Goal: Task Accomplishment & Management: Manage account settings

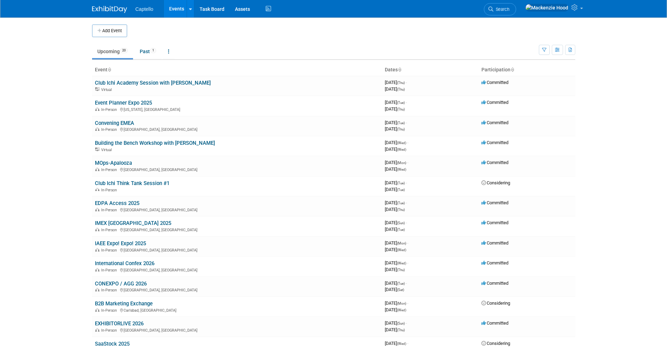
click at [69, 35] on body "Captello Events Add Event Bulk Upload Events Shareable Event Boards Recently Vi…" at bounding box center [333, 173] width 667 height 347
drag, startPoint x: 69, startPoint y: 35, endPoint x: 70, endPoint y: 41, distance: 5.8
click at [70, 41] on body "Captello Events Add Event Bulk Upload Events Shareable Event Boards Recently Vi…" at bounding box center [333, 173] width 667 height 347
click at [113, 84] on link "Club Ichi Academy Session with [PERSON_NAME]" at bounding box center [153, 83] width 116 height 6
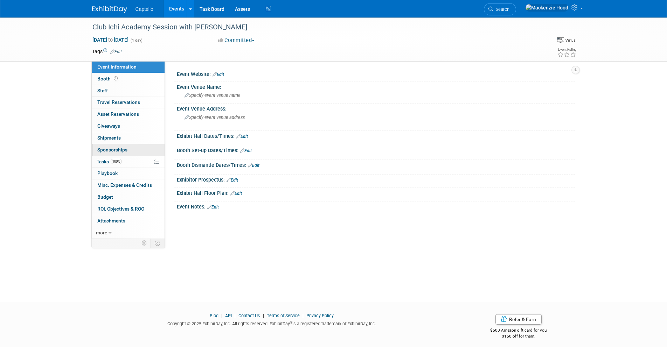
click at [120, 150] on span "Sponsorships 0" at bounding box center [112, 150] width 30 height 6
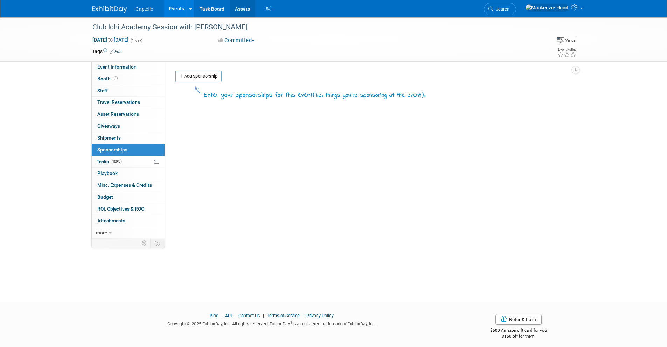
click at [243, 9] on link "Assets" at bounding box center [243, 9] width 26 height 18
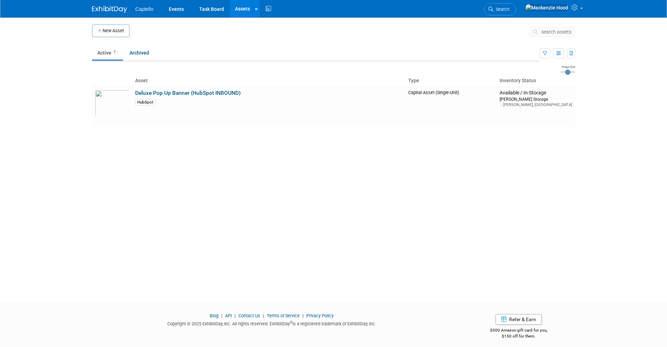
click at [114, 9] on img at bounding box center [109, 9] width 35 height 7
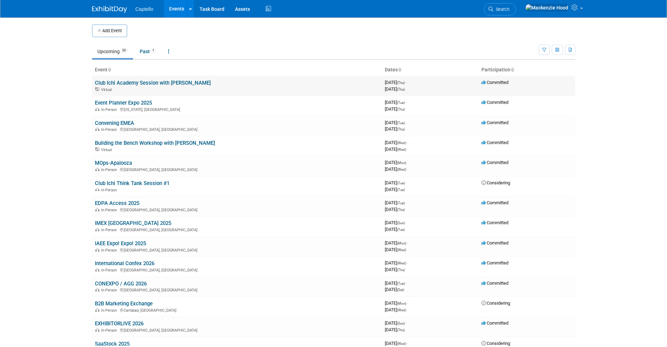
click at [183, 82] on link "Club Ichi Academy Session with [PERSON_NAME]" at bounding box center [153, 83] width 116 height 6
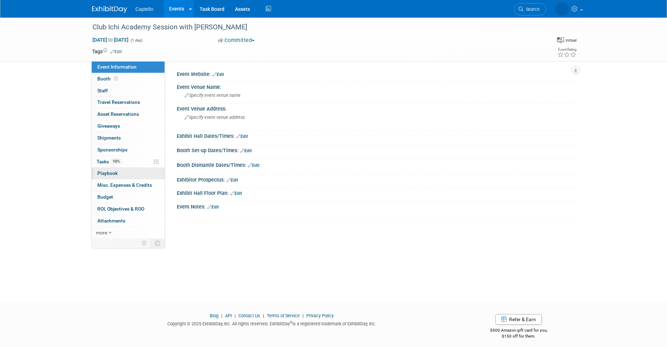
click at [112, 172] on span "Playbook 0" at bounding box center [107, 174] width 20 height 6
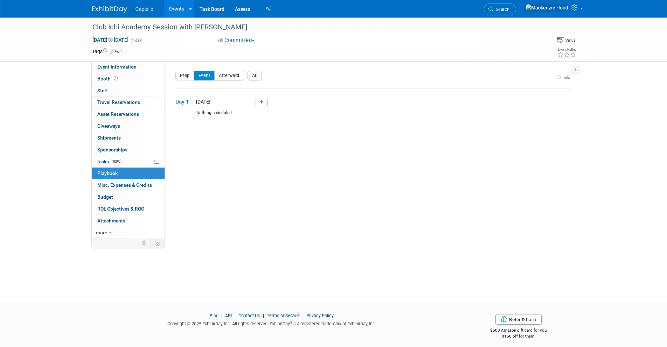
click at [225, 77] on button "Afterward" at bounding box center [229, 76] width 30 height 10
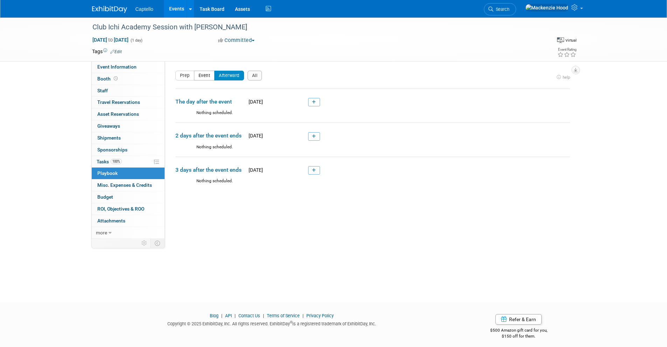
click at [200, 75] on button "Event" at bounding box center [204, 76] width 21 height 10
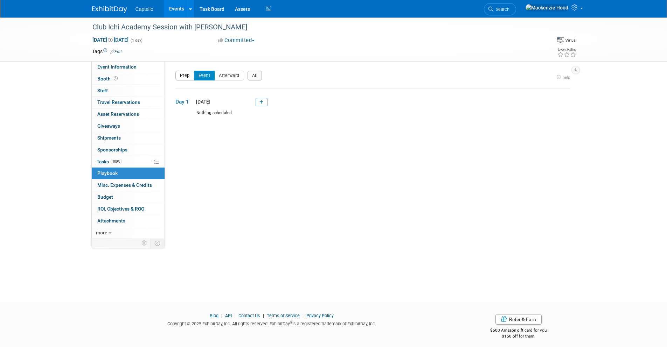
click at [189, 73] on button "Prep" at bounding box center [184, 76] width 19 height 10
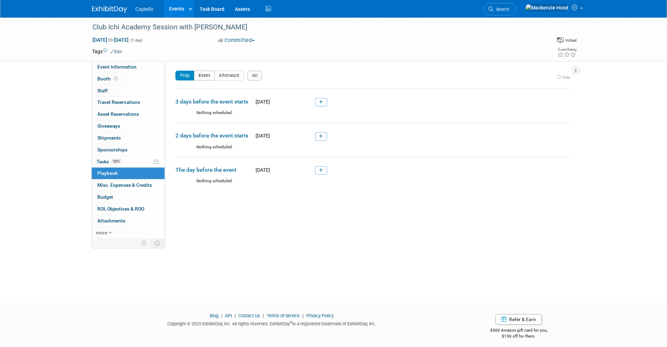
click at [198, 72] on button "Event" at bounding box center [204, 76] width 21 height 10
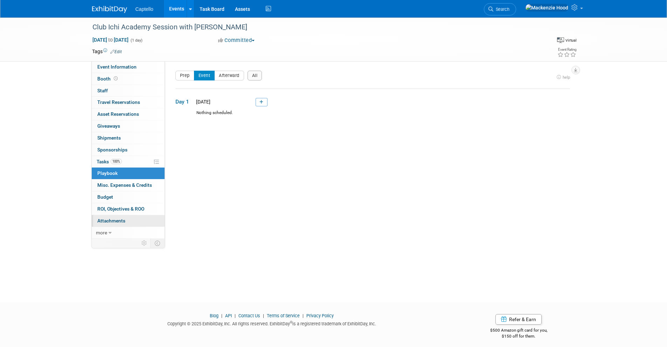
click at [149, 224] on link "0 Attachments 0" at bounding box center [128, 221] width 73 height 12
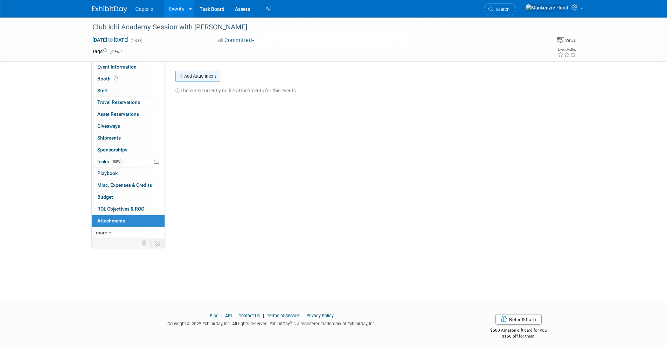
click at [191, 77] on button "Add Attachment" at bounding box center [197, 76] width 45 height 11
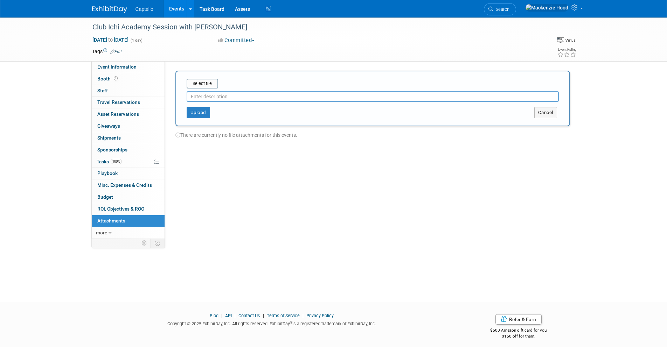
click at [116, 222] on span "Attachments 0" at bounding box center [111, 221] width 28 height 6
click at [200, 111] on button "Upload" at bounding box center [198, 112] width 23 height 11
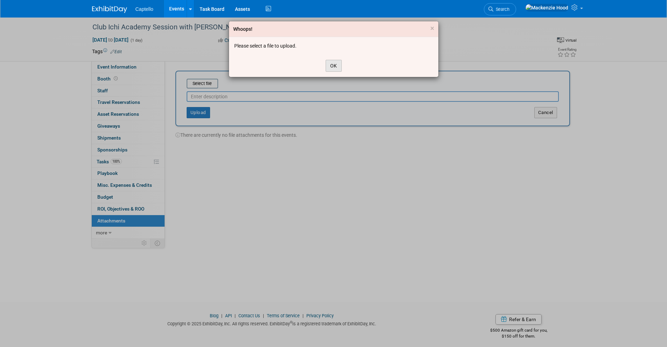
click at [332, 66] on button "OK" at bounding box center [334, 66] width 16 height 12
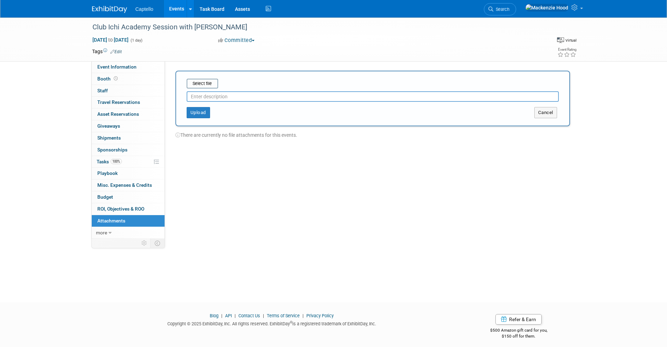
click at [240, 95] on input "text" at bounding box center [373, 96] width 372 height 11
click at [540, 112] on button "Cancel" at bounding box center [545, 112] width 23 height 11
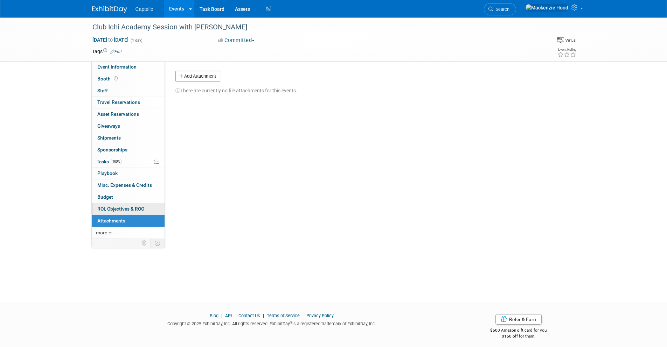
click at [126, 211] on span "ROI, Objectives & ROO 0" at bounding box center [120, 209] width 47 height 6
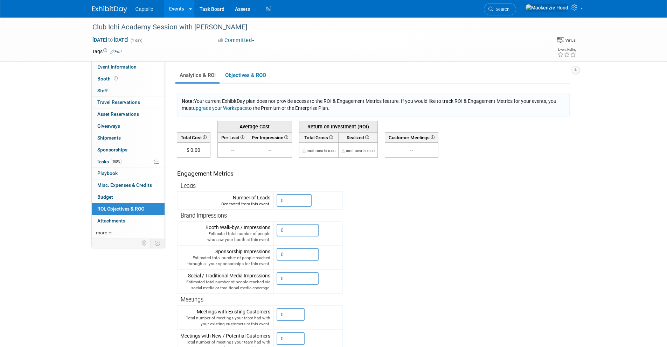
click at [109, 10] on img at bounding box center [109, 9] width 35 height 7
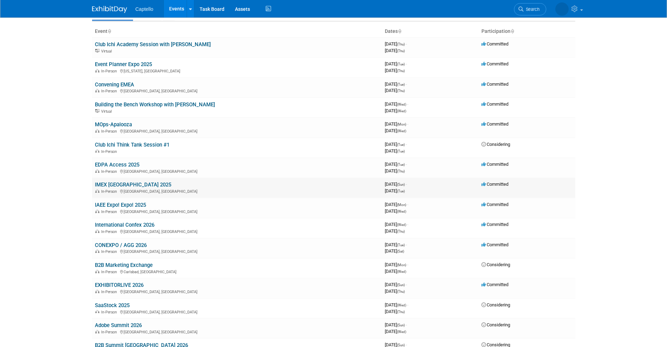
scroll to position [39, 0]
click at [130, 205] on link "IAEE Expo! Expo! 2025" at bounding box center [120, 204] width 51 height 6
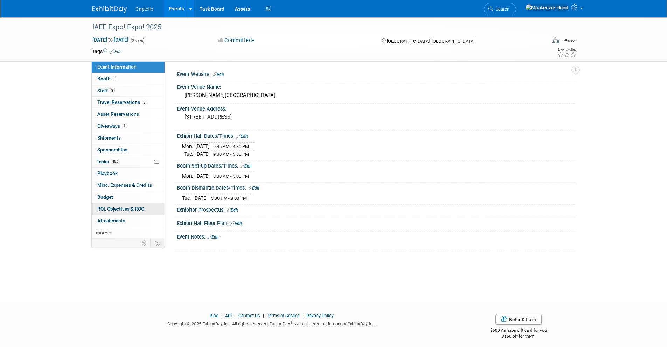
click at [146, 204] on link "0 ROI, Objectives & ROO 0" at bounding box center [128, 209] width 73 height 12
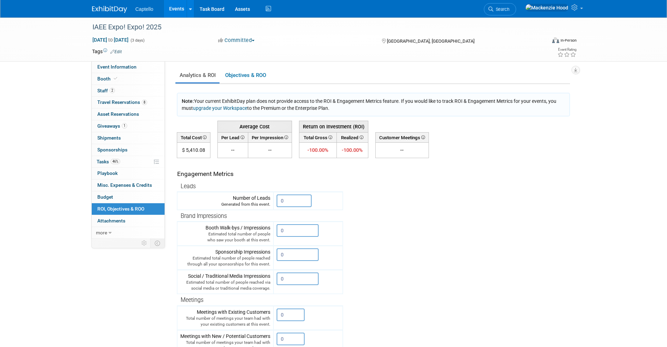
click at [258, 173] on div "Engagement Metrics" at bounding box center [258, 174] width 163 height 9
drag, startPoint x: 256, startPoint y: 174, endPoint x: 222, endPoint y: 176, distance: 33.7
click at [222, 176] on div "Engagement Metrics" at bounding box center [258, 174] width 163 height 9
click at [256, 172] on div "Engagement Metrics" at bounding box center [258, 174] width 163 height 9
click at [130, 206] on span "ROI, Objectives & ROO 0" at bounding box center [120, 209] width 47 height 6
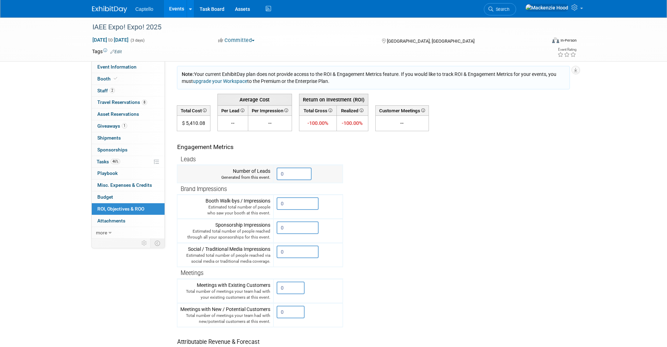
scroll to position [25, 0]
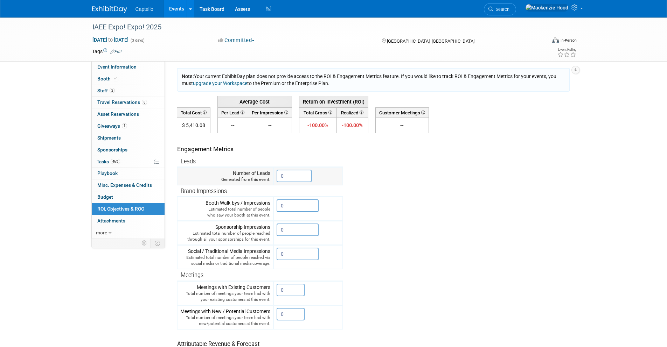
click at [293, 175] on input "0" at bounding box center [294, 176] width 35 height 13
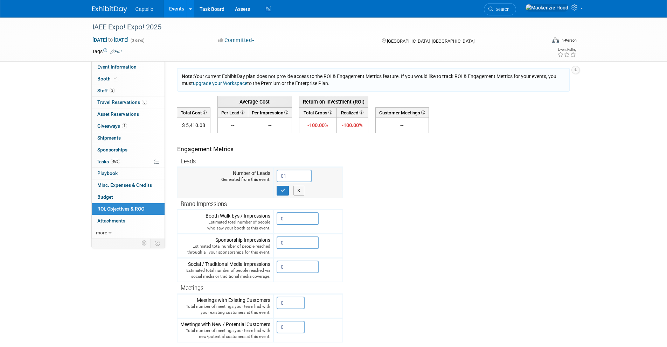
type input "012"
drag, startPoint x: 295, startPoint y: 175, endPoint x: 281, endPoint y: 174, distance: 14.7
click at [281, 174] on input "012" at bounding box center [294, 176] width 35 height 13
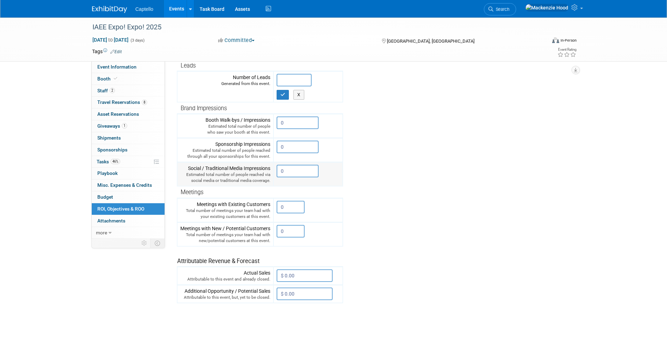
scroll to position [123, 0]
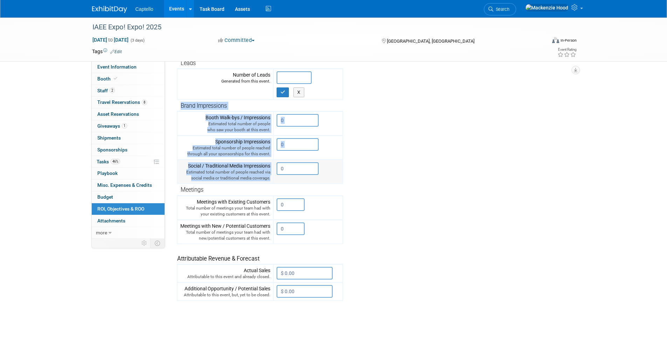
drag, startPoint x: 181, startPoint y: 102, endPoint x: 286, endPoint y: 166, distance: 123.4
click at [286, 166] on tbody "Leads Number of Leads Generated from this event. X 0" at bounding box center [260, 178] width 166 height 243
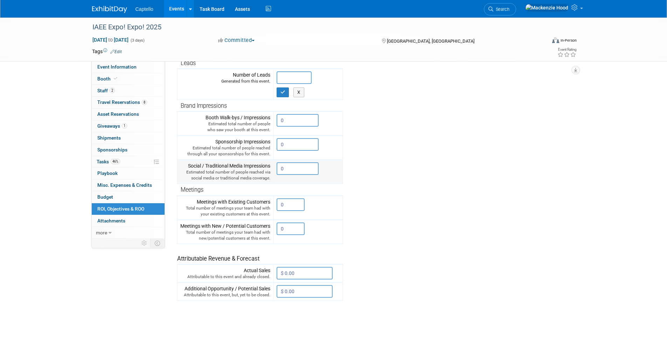
click at [288, 170] on input "0" at bounding box center [298, 169] width 42 height 13
drag, startPoint x: 243, startPoint y: 117, endPoint x: 212, endPoint y: 112, distance: 31.6
click at [236, 115] on div "Booth Walk-bys / Impressions Estimated total number of people who saw your boot…" at bounding box center [225, 123] width 90 height 19
drag, startPoint x: 236, startPoint y: 116, endPoint x: 244, endPoint y: 116, distance: 8.4
click at [236, 116] on div "Booth Walk-bys / Impressions Estimated total number of people who saw your boot…" at bounding box center [225, 123] width 90 height 19
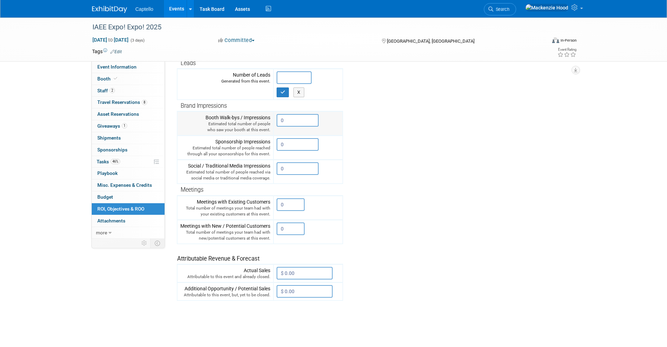
click at [252, 116] on div "Booth Walk-bys / Impressions Estimated total number of people who saw your boot…" at bounding box center [225, 123] width 90 height 19
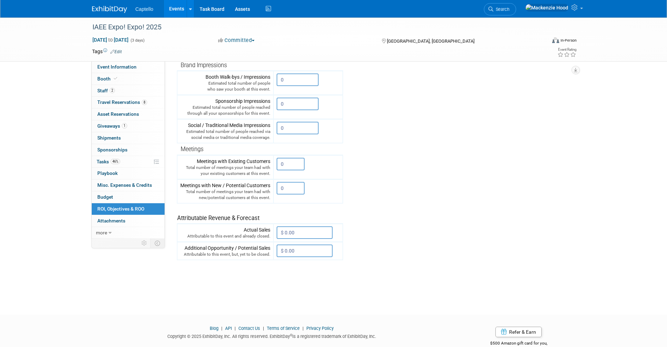
scroll to position [163, 0]
drag, startPoint x: 311, startPoint y: 251, endPoint x: 274, endPoint y: 225, distance: 45.9
click at [274, 225] on tbody "Leads Number of Leads Generated from this event. X 0" at bounding box center [260, 139] width 166 height 243
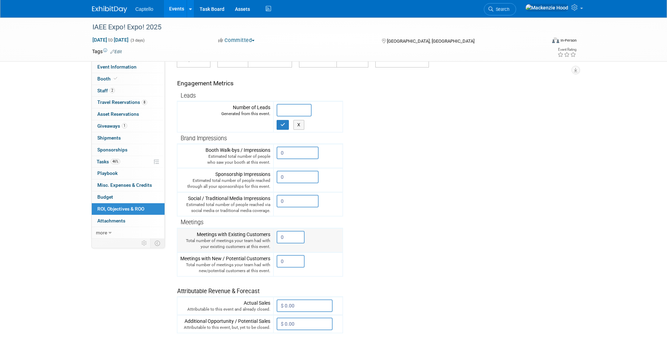
click at [288, 241] on input "0" at bounding box center [291, 237] width 28 height 13
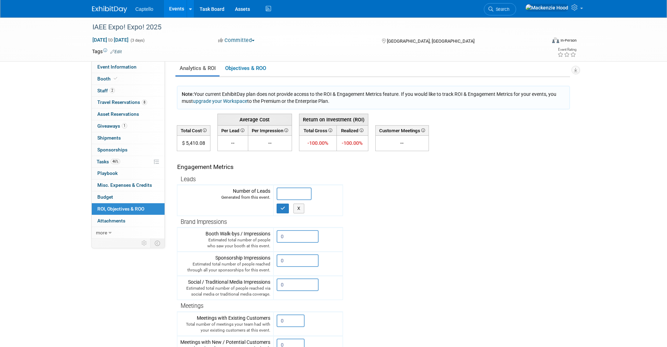
scroll to position [0, 0]
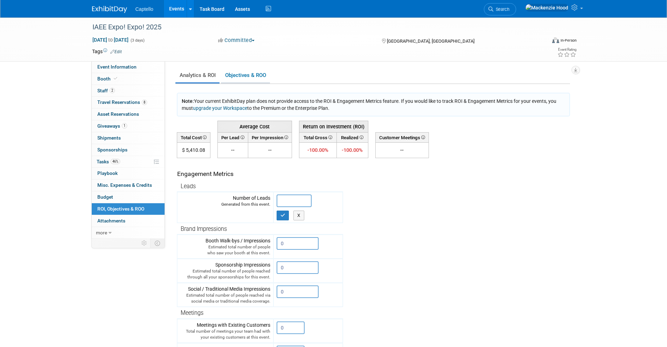
click at [240, 77] on link "Objectives & ROO 0" at bounding box center [245, 76] width 49 height 14
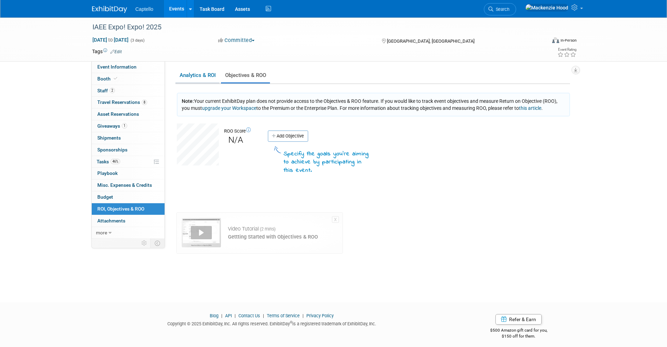
click at [201, 74] on link "Analytics & ROI" at bounding box center [197, 76] width 44 height 14
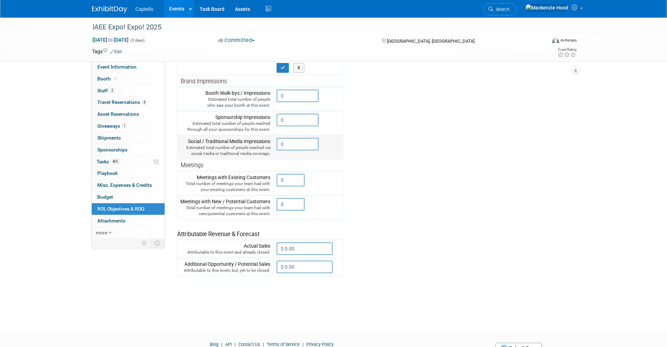
scroll to position [147, 0]
drag, startPoint x: 293, startPoint y: 146, endPoint x: 274, endPoint y: 143, distance: 19.5
click at [274, 143] on td "0 X" at bounding box center [308, 148] width 69 height 24
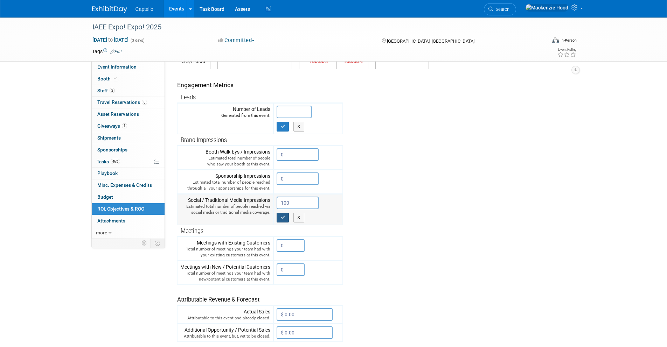
click at [284, 219] on icon "button" at bounding box center [283, 217] width 5 height 5
type input "0"
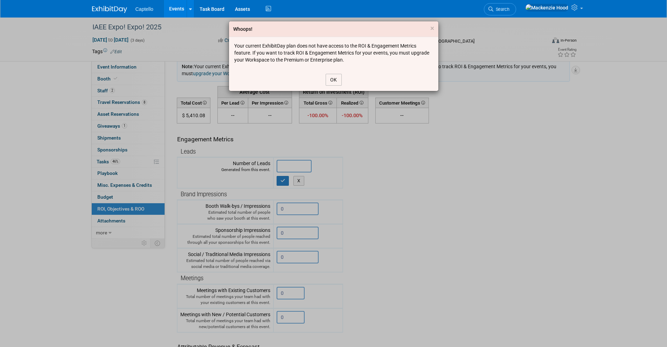
scroll to position [31, 0]
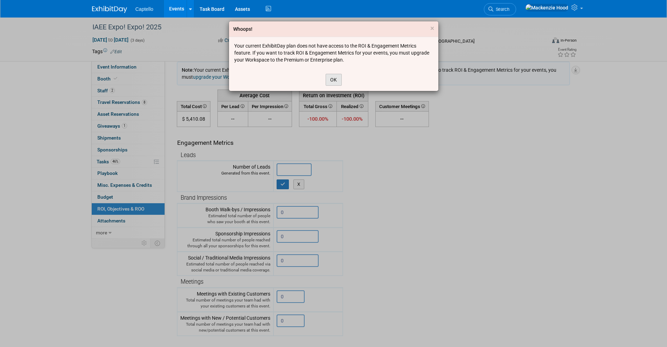
click at [334, 74] on button "OK" at bounding box center [334, 80] width 16 height 12
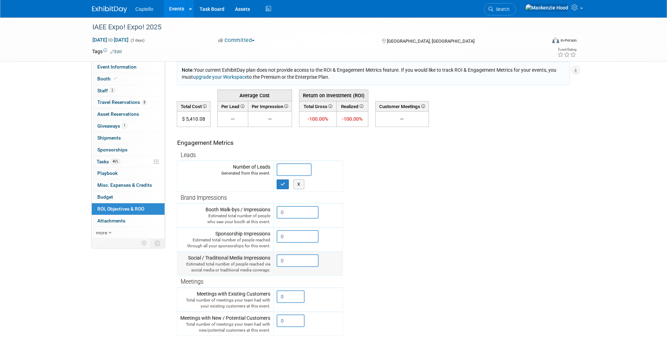
click at [286, 266] on input "0" at bounding box center [298, 261] width 42 height 13
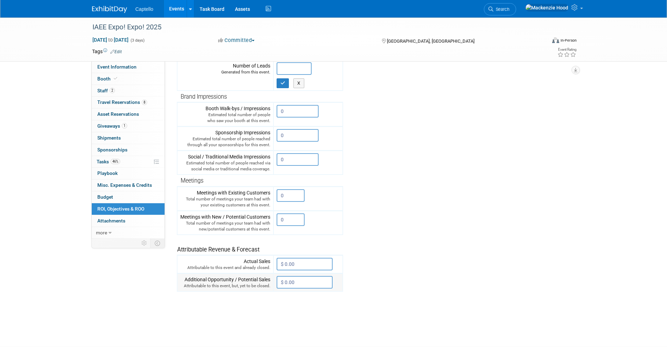
scroll to position [95, 0]
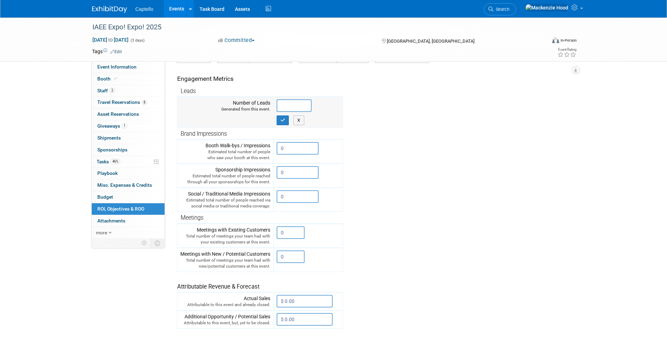
click at [305, 123] on div "X" at bounding box center [308, 121] width 63 height 10
click at [303, 123] on button "X" at bounding box center [298, 121] width 11 height 10
type input "0"
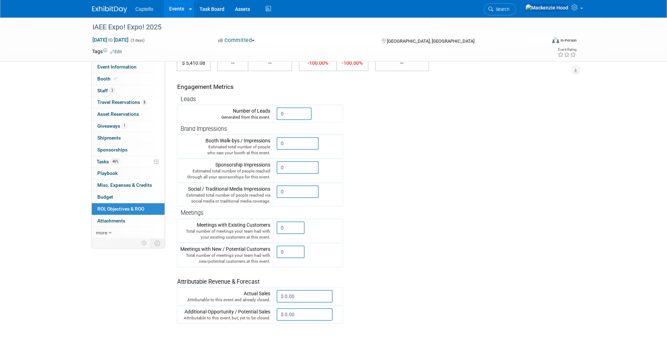
scroll to position [88, 0]
drag, startPoint x: 289, startPoint y: 229, endPoint x: 249, endPoint y: 218, distance: 41.1
click at [249, 219] on tr "Meetings with Existing Customers Total number of meetings your team had with yo…" at bounding box center [260, 231] width 166 height 24
click at [287, 238] on td "0 X" at bounding box center [308, 231] width 69 height 24
click at [292, 253] on input "0" at bounding box center [291, 252] width 28 height 13
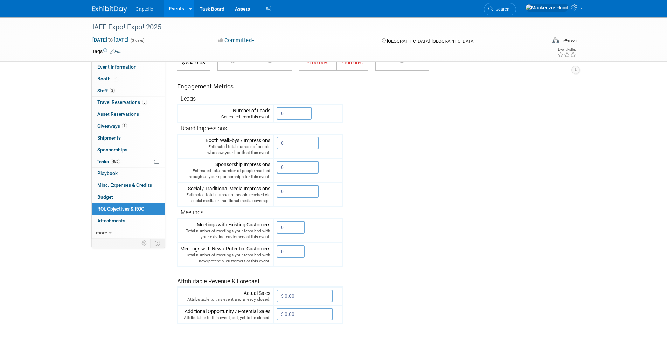
click at [364, 224] on tr "Engagement Metrics Leads Generated from this event. 0 X Brand Impressions 0" at bounding box center [373, 197] width 393 height 253
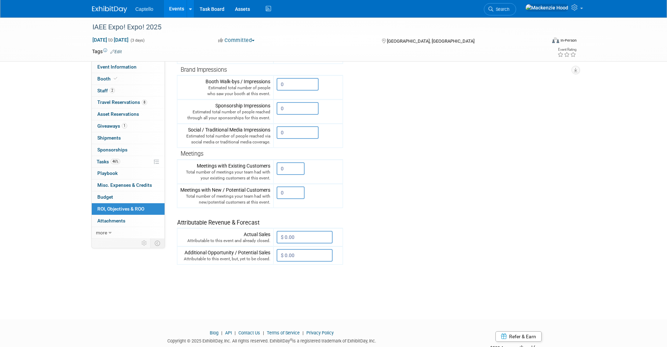
scroll to position [148, 0]
drag, startPoint x: 202, startPoint y: 151, endPoint x: 187, endPoint y: 151, distance: 15.4
click at [187, 151] on span "Meetings" at bounding box center [192, 152] width 23 height 7
click at [217, 163] on div "Meetings with Existing Customers Total number of meetings your team had with yo…" at bounding box center [225, 170] width 90 height 19
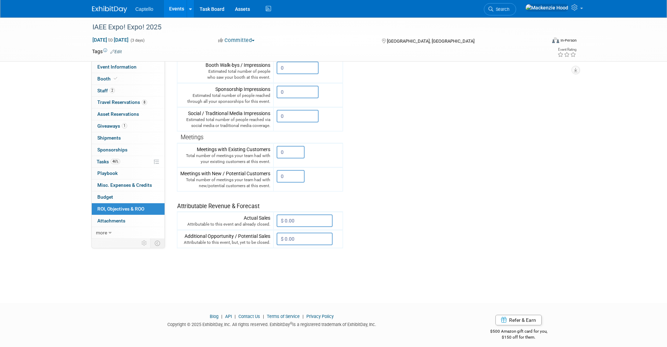
scroll to position [168, 0]
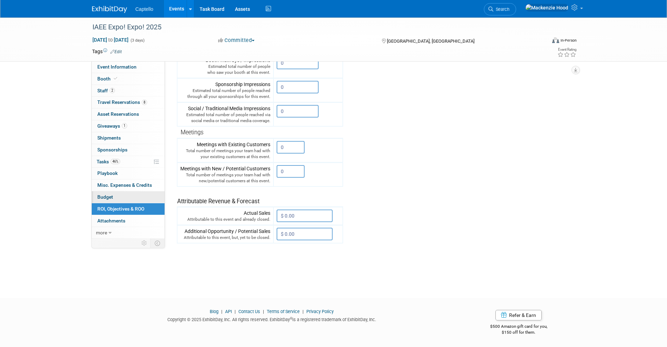
click at [140, 196] on link "Budget" at bounding box center [128, 198] width 73 height 12
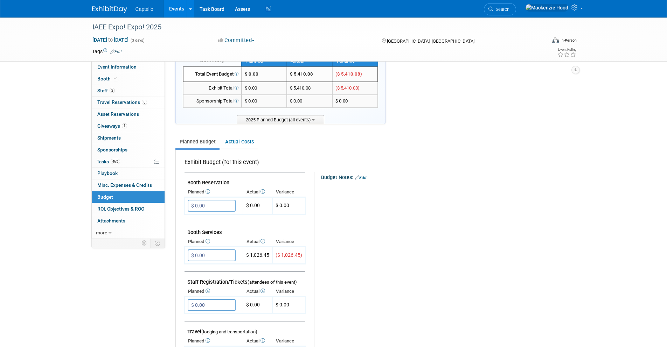
scroll to position [0, 0]
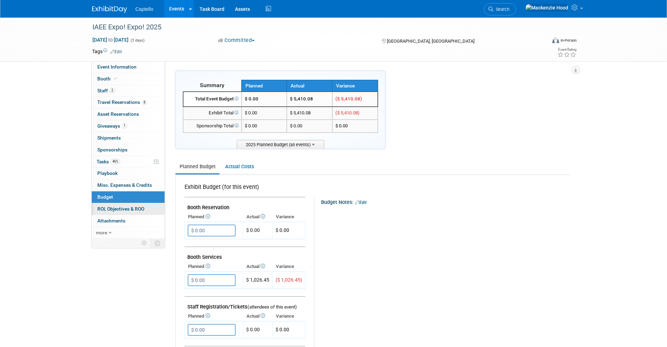
click at [123, 211] on span "ROI, Objectives & ROO 0" at bounding box center [120, 209] width 47 height 6
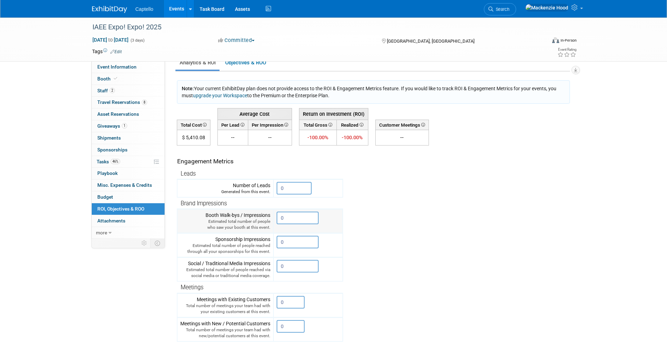
scroll to position [22, 0]
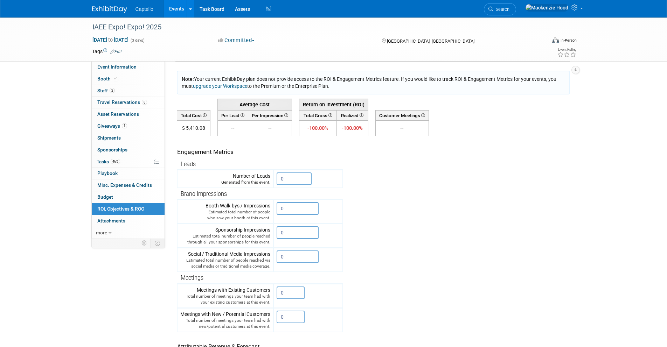
drag, startPoint x: 195, startPoint y: 102, endPoint x: 442, endPoint y: 136, distance: 248.8
click at [442, 136] on div "Note: Your current ExhibitDay plan does not provide access to the ROI & Engagem…" at bounding box center [373, 244] width 393 height 347
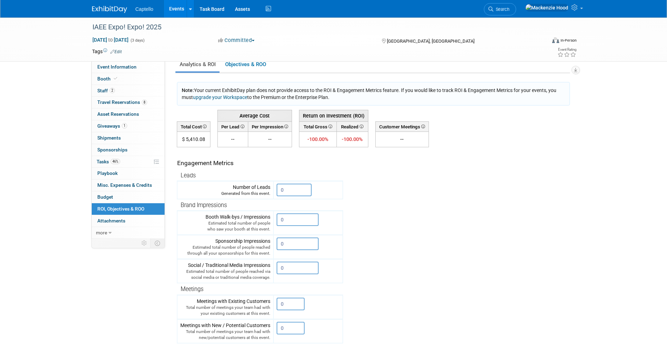
scroll to position [0, 0]
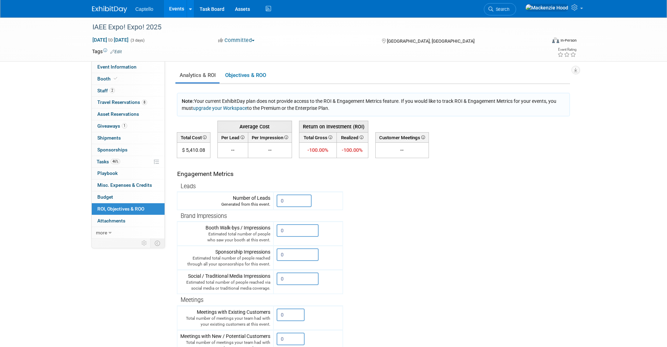
click at [454, 167] on td at bounding box center [455, 174] width 225 height 32
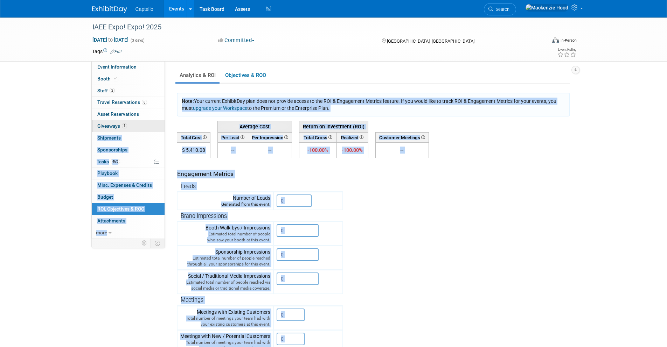
drag, startPoint x: 449, startPoint y: 163, endPoint x: 128, endPoint y: 126, distance: 322.9
click at [128, 126] on div "Event Information Event Info Booth Booth 2 Staff 2 Staff 8 Travel Reservations …" at bounding box center [334, 229] width 494 height 422
click at [231, 136] on th "Per Lead" at bounding box center [232, 137] width 30 height 10
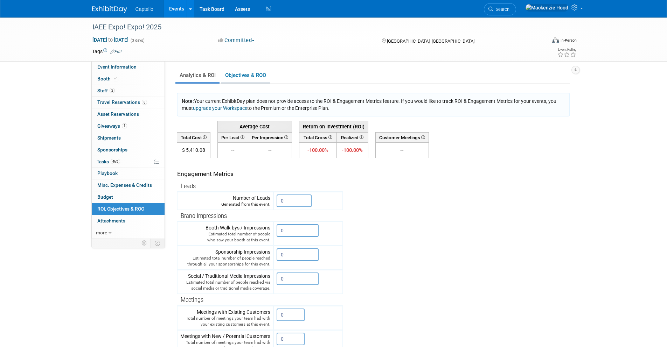
click at [236, 77] on link "Objectives & ROO 0" at bounding box center [245, 76] width 49 height 14
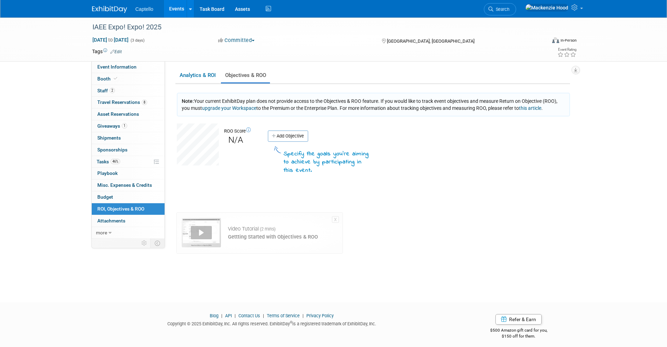
click at [248, 109] on link "upgrade your Workspace" at bounding box center [229, 108] width 54 height 6
click at [214, 229] on div at bounding box center [201, 232] width 39 height 29
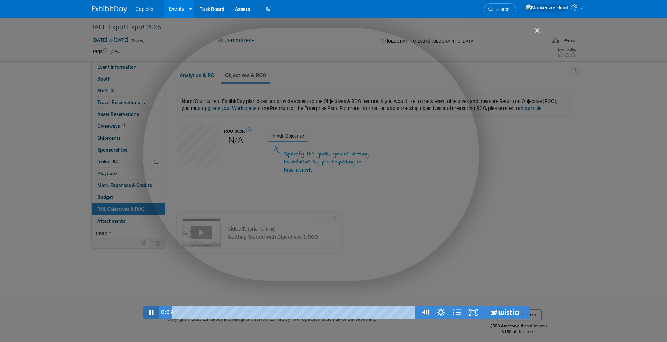
click at [151, 313] on icon "Pause" at bounding box center [151, 313] width 16 height 14
click at [151, 313] on icon "Play Video" at bounding box center [151, 312] width 5 height 7
click at [439, 315] on icon "Show settings menu" at bounding box center [441, 313] width 16 height 14
click at [439, 315] on icon "Hide settings menu" at bounding box center [440, 312] width 19 height 16
click at [457, 315] on icon "Open chapters" at bounding box center [457, 313] width 16 height 14
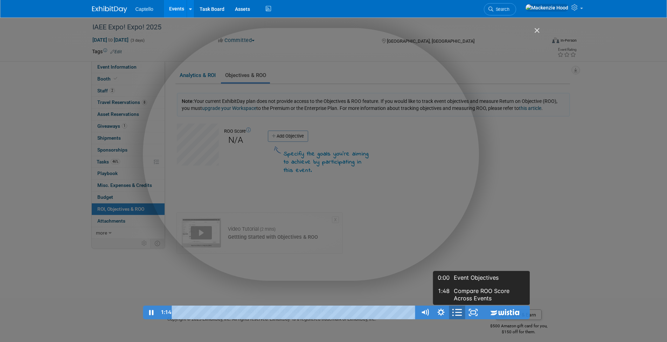
click at [457, 315] on icon "Close chapters" at bounding box center [457, 312] width 19 height 16
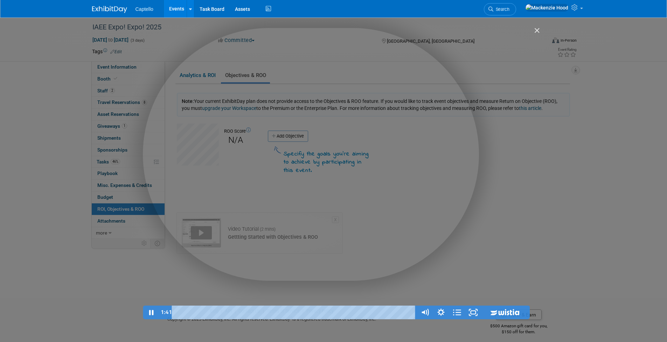
click at [460, 223] on div "Event Objectives & ROO Score" at bounding box center [336, 173] width 387 height 291
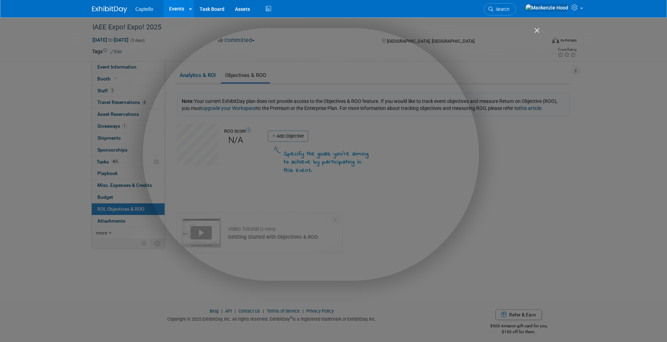
click at [535, 30] on img "Close" at bounding box center [534, 34] width 12 height 12
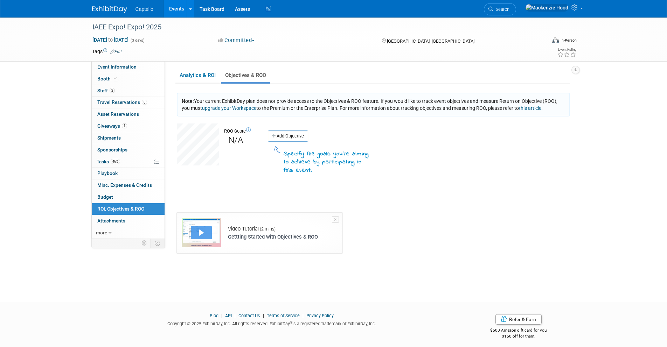
click at [262, 228] on span "(2 mins)" at bounding box center [268, 229] width 16 height 6
click at [212, 234] on div at bounding box center [201, 232] width 39 height 29
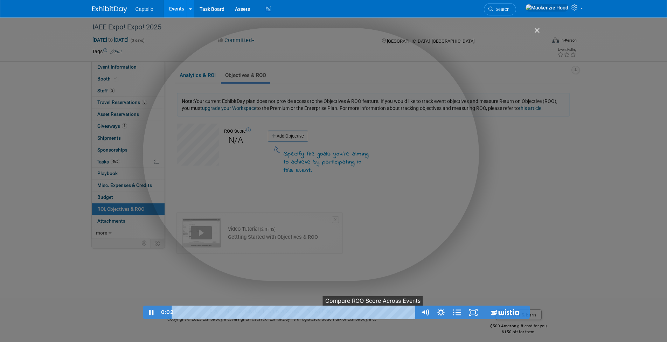
click at [374, 313] on span "●" at bounding box center [374, 313] width 2 height 2
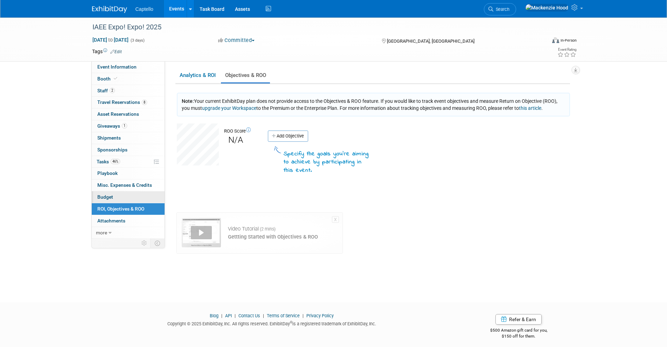
click at [117, 199] on link "Budget" at bounding box center [128, 198] width 73 height 12
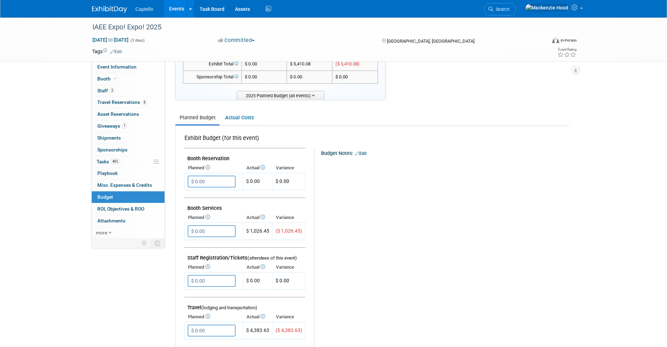
scroll to position [42, 0]
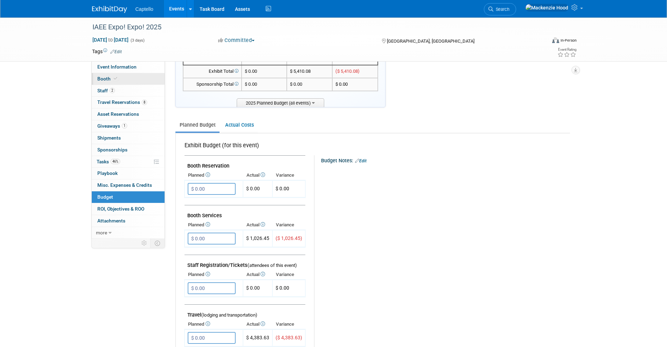
click at [112, 81] on span at bounding box center [115, 78] width 6 height 5
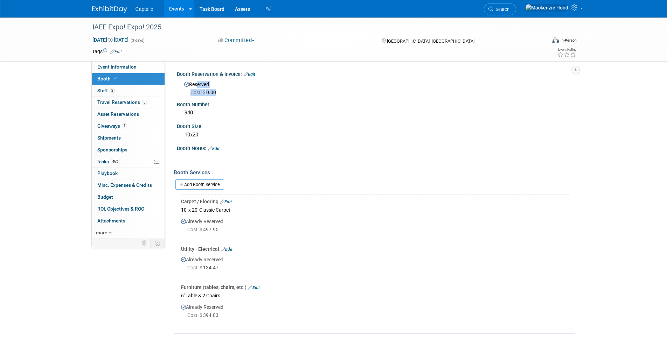
drag, startPoint x: 195, startPoint y: 87, endPoint x: 263, endPoint y: 90, distance: 67.3
click at [263, 90] on div "Reserved Cost: $ 0.00" at bounding box center [376, 87] width 388 height 17
click at [259, 106] on div "Booth Number:" at bounding box center [376, 103] width 399 height 9
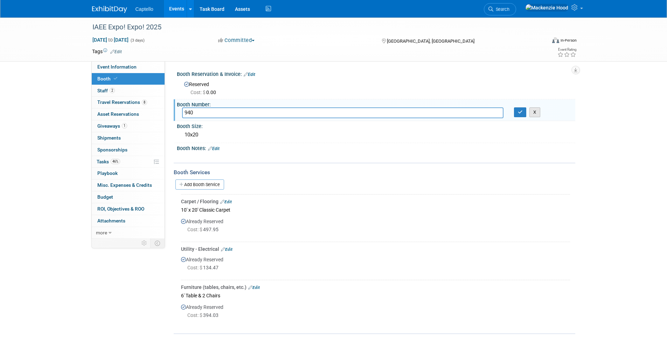
click at [540, 117] on button "X" at bounding box center [535, 113] width 11 height 10
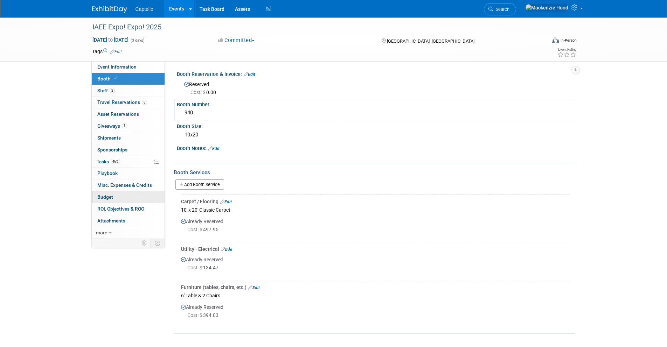
click at [125, 201] on link "Budget" at bounding box center [128, 198] width 73 height 12
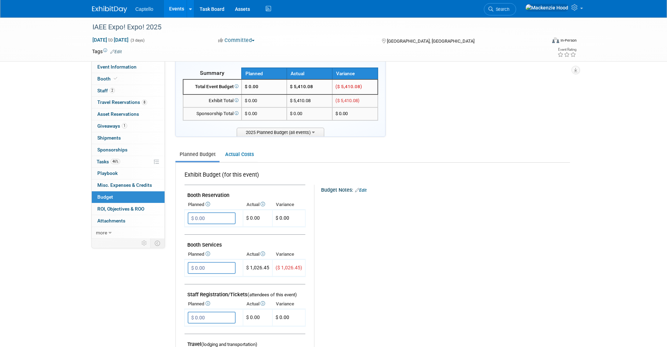
scroll to position [13, 0]
click at [123, 209] on span "ROI, Objectives & ROO 0" at bounding box center [120, 209] width 47 height 6
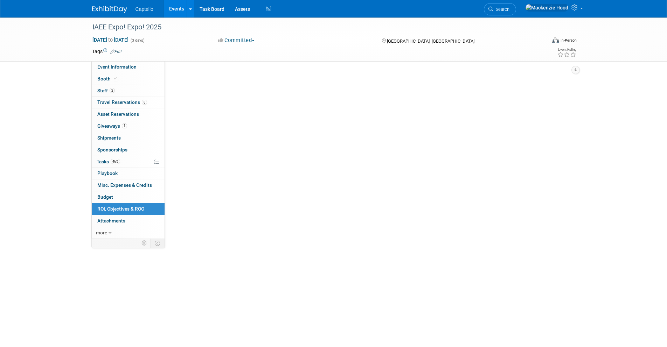
scroll to position [0, 0]
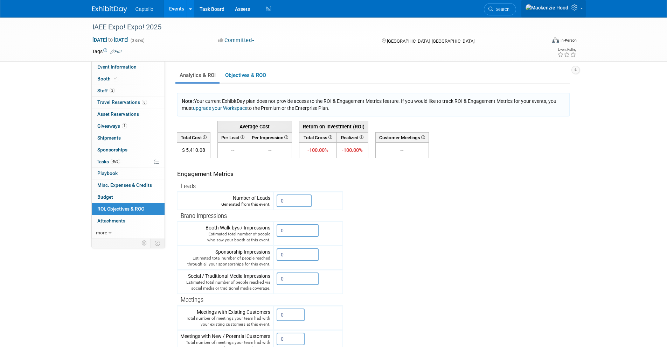
click at [578, 12] on link at bounding box center [553, 9] width 64 height 18
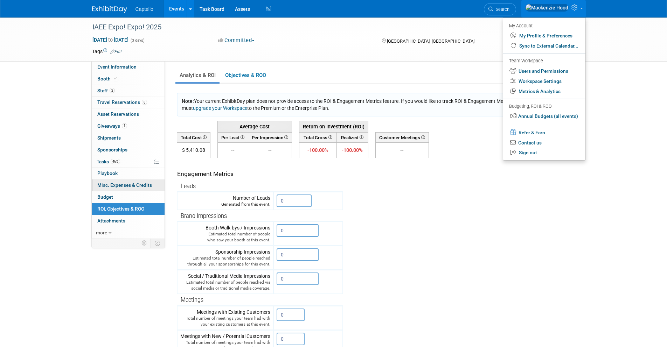
click at [118, 191] on link "0 Misc. Expenses & Credits 0" at bounding box center [128, 186] width 73 height 12
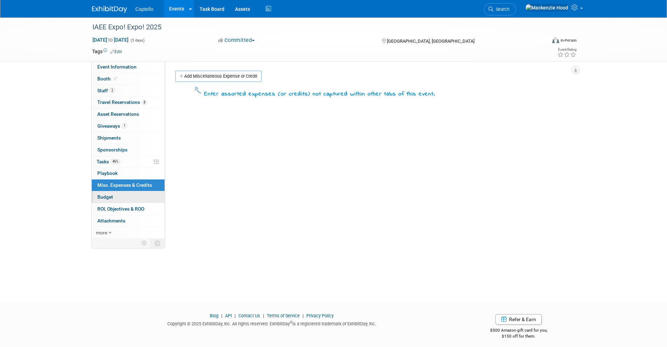
click at [122, 199] on link "Budget" at bounding box center [128, 198] width 73 height 12
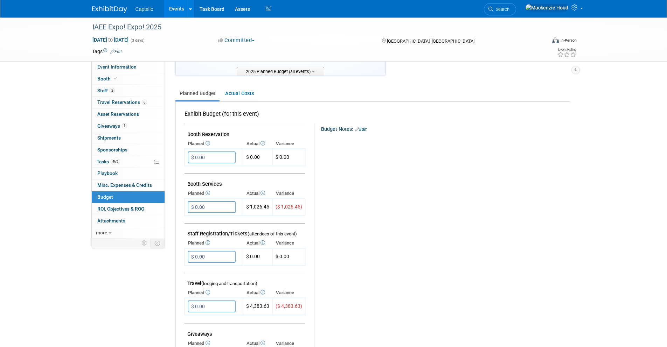
scroll to position [74, 0]
click at [117, 77] on span at bounding box center [115, 78] width 6 height 5
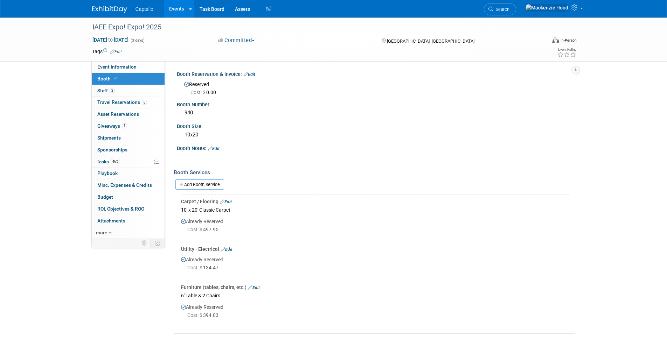
click at [246, 77] on div "Booth Reservation & Invoice: Edit Reserved Cost: $ 0.00" at bounding box center [375, 84] width 402 height 30
click at [117, 196] on link "Budget" at bounding box center [128, 198] width 73 height 12
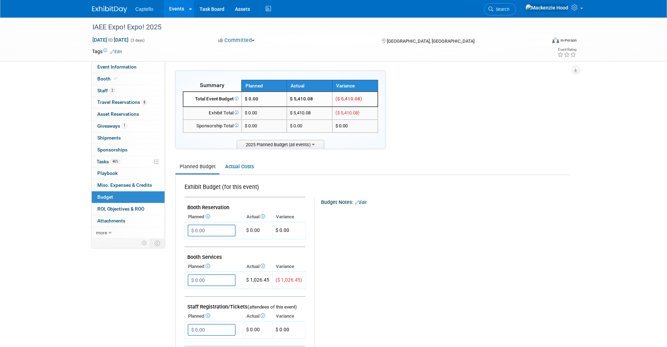
scroll to position [22, 0]
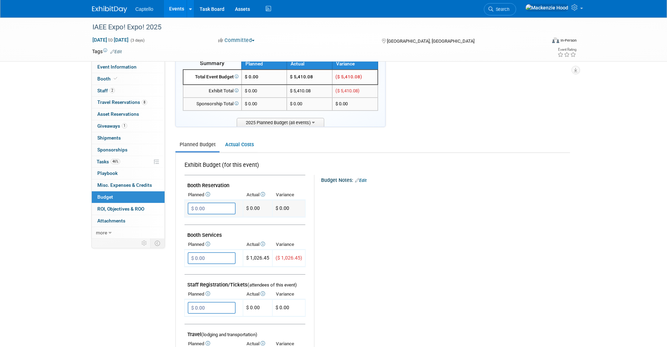
drag, startPoint x: 203, startPoint y: 191, endPoint x: 283, endPoint y: 210, distance: 82.4
click at [294, 209] on td "$ 0.00" at bounding box center [288, 208] width 33 height 17
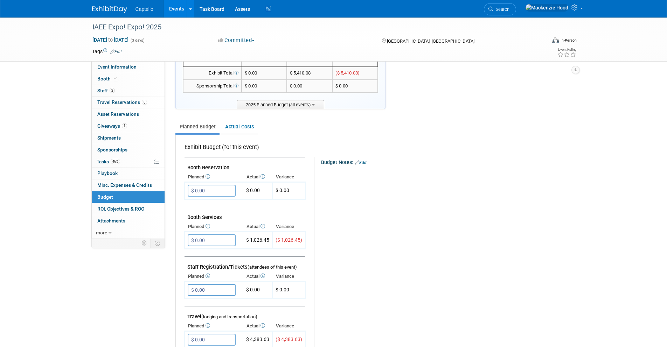
scroll to position [32, 0]
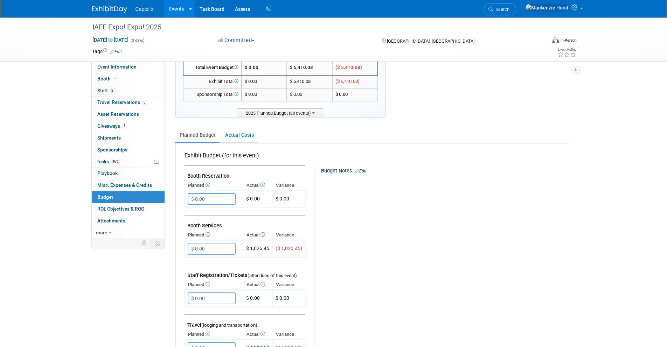
click at [237, 139] on link "Actual Costs" at bounding box center [239, 135] width 37 height 13
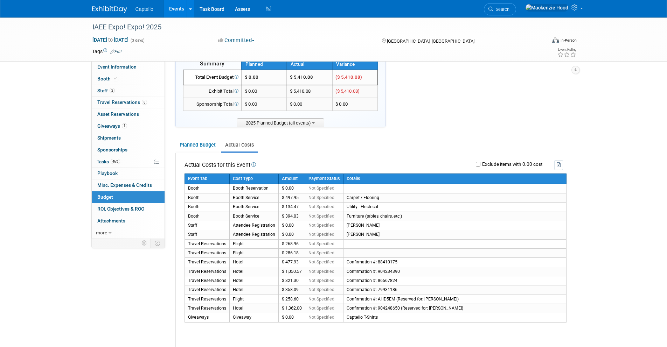
scroll to position [20, 0]
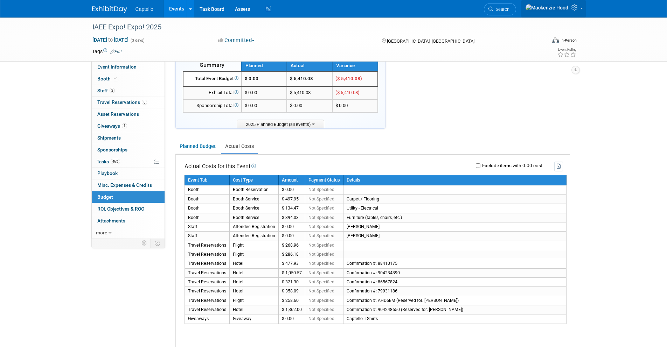
click at [573, 11] on icon at bounding box center [576, 7] width 8 height 6
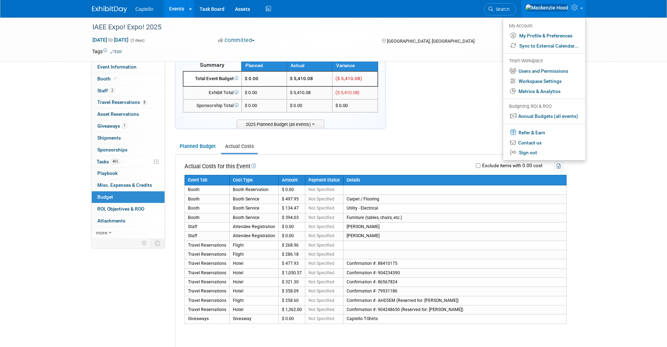
click at [406, 132] on div "Summary Planned Actual Variance X" at bounding box center [372, 277] width 395 height 455
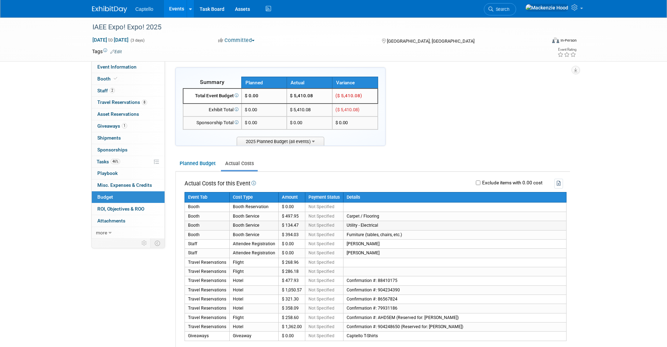
scroll to position [0, 0]
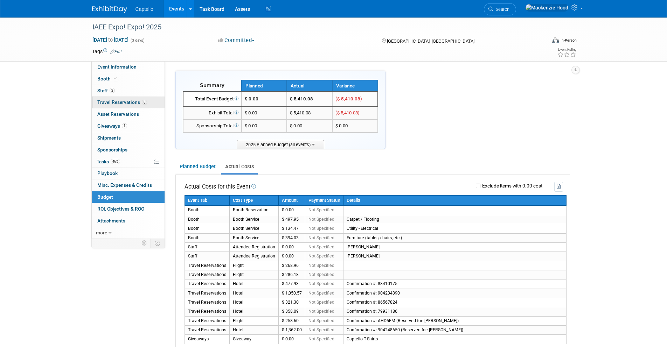
click at [113, 98] on link "8 Travel Reservations 8" at bounding box center [128, 103] width 73 height 12
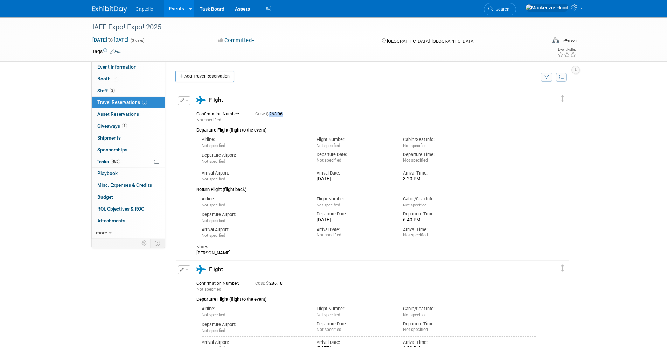
drag, startPoint x: 270, startPoint y: 113, endPoint x: 291, endPoint y: 116, distance: 20.8
click at [291, 116] on div "Cost: $ 268.96" at bounding box center [381, 114] width 253 height 5
click at [316, 123] on div "Departure Flight (flight to the event)" at bounding box center [366, 128] width 340 height 11
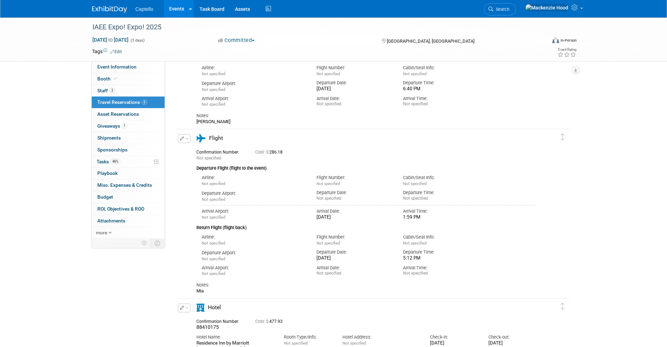
scroll to position [132, 0]
click at [136, 189] on link "0 Misc. Expenses & Credits 0" at bounding box center [128, 186] width 73 height 12
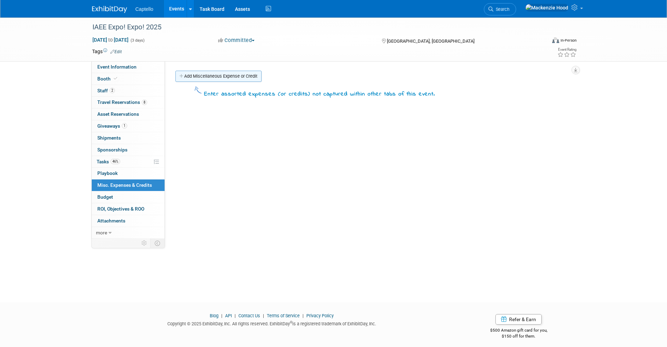
click at [222, 75] on link "Add Miscellaneous Expense or Credit" at bounding box center [218, 76] width 86 height 11
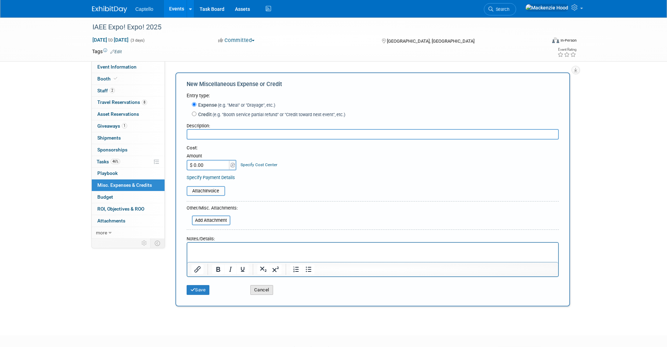
click at [259, 286] on button "Cancel" at bounding box center [261, 290] width 23 height 10
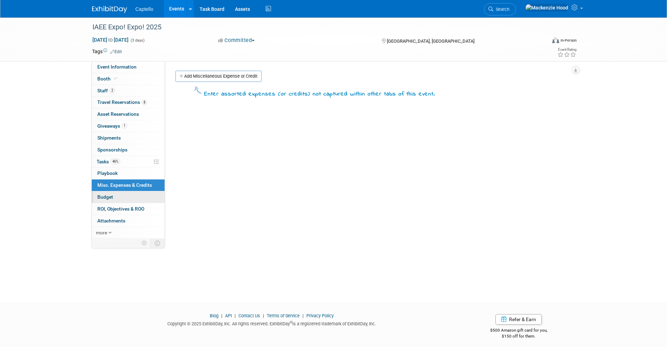
click at [125, 197] on link "Budget" at bounding box center [128, 198] width 73 height 12
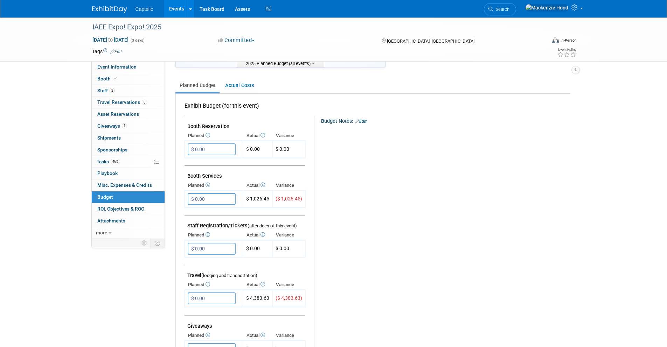
scroll to position [122, 0]
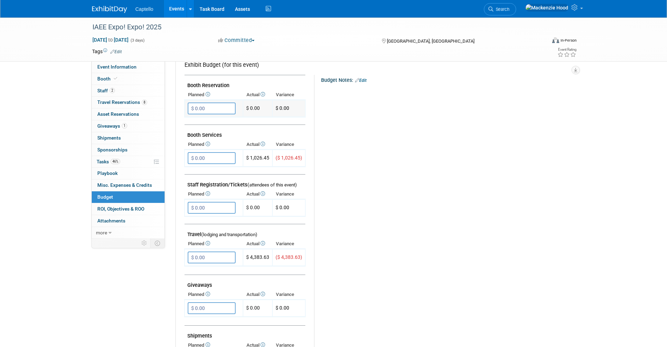
click at [291, 107] on td "$ 0.00" at bounding box center [288, 108] width 33 height 17
click at [207, 110] on input "$ 0.00" at bounding box center [212, 109] width 48 height 12
click at [249, 110] on span "$ 0.00" at bounding box center [253, 108] width 14 height 6
click at [203, 106] on input "$ 0.00" at bounding box center [212, 109] width 48 height 12
click at [259, 110] on span "$ 0.00" at bounding box center [253, 108] width 14 height 6
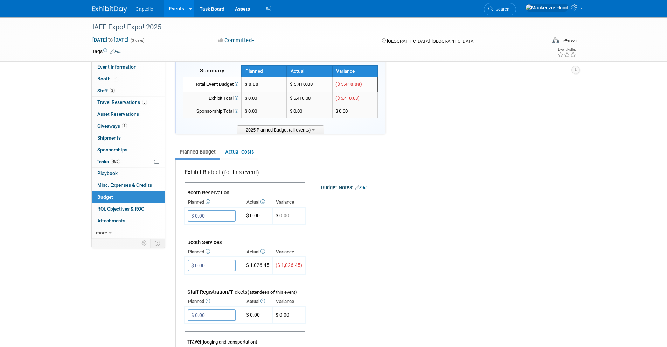
scroll to position [0, 0]
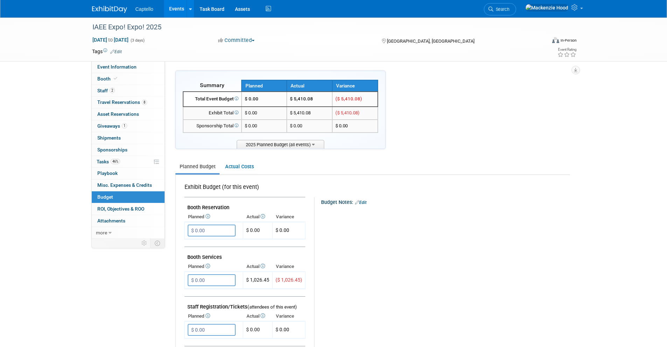
drag, startPoint x: 291, startPoint y: 95, endPoint x: 326, endPoint y: 122, distance: 44.1
click at [326, 122] on tbody "Total Event Budget $ 0.00 $ 5,410.08 ($ 5,410.08) $ 0.00 ($ 5,410.08) $ 0.00 $ …" at bounding box center [280, 112] width 195 height 41
drag, startPoint x: 326, startPoint y: 126, endPoint x: 274, endPoint y: 158, distance: 61.0
click at [326, 126] on td "$ 0.00" at bounding box center [310, 126] width 46 height 13
click at [244, 166] on link "Actual Costs" at bounding box center [239, 166] width 37 height 13
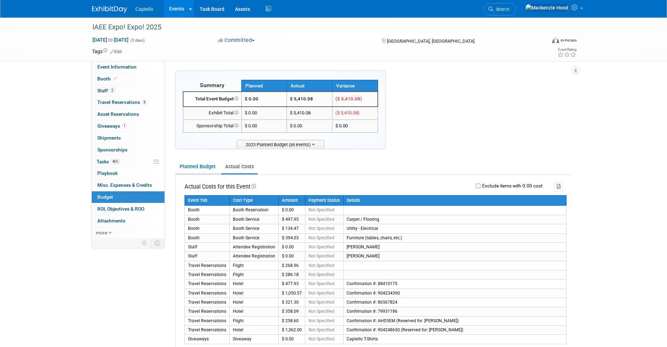
click at [183, 165] on link "Planned Budget" at bounding box center [197, 166] width 44 height 13
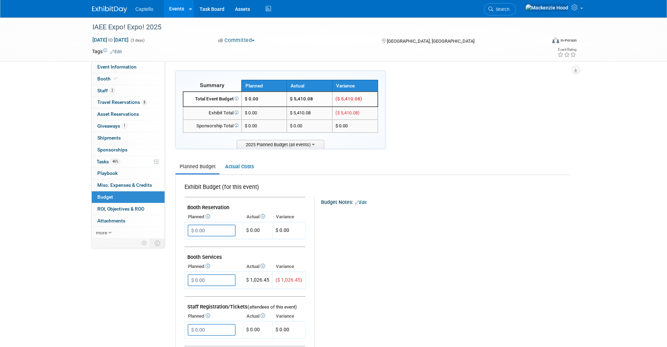
click at [351, 99] on span "($ 5,410.08)" at bounding box center [349, 98] width 27 height 5
drag, startPoint x: 336, startPoint y: 98, endPoint x: 384, endPoint y: 133, distance: 59.6
click at [384, 133] on div "Summary Planned Actual Variance $ 0.00 $ 0.00" at bounding box center [280, 110] width 210 height 78
click at [359, 110] on span "($ 5,410.08)" at bounding box center [348, 112] width 24 height 5
click at [237, 163] on link "Actual Costs" at bounding box center [239, 166] width 37 height 13
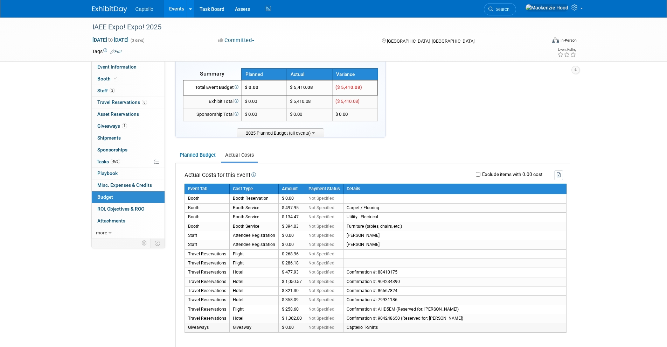
scroll to position [13, 0]
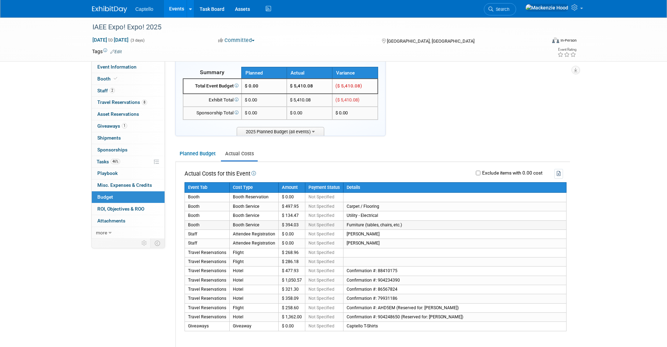
drag, startPoint x: 333, startPoint y: 205, endPoint x: 419, endPoint y: 228, distance: 89.5
click at [419, 228] on tbody "Event Tab Cost Type Amount Payment Status Details Booth Booth Reservation $ 0.0…" at bounding box center [376, 256] width 382 height 149
click at [419, 227] on td "Furniture (tables, chairs, etc.)" at bounding box center [454, 225] width 223 height 9
click at [184, 157] on link "Planned Budget" at bounding box center [197, 153] width 44 height 13
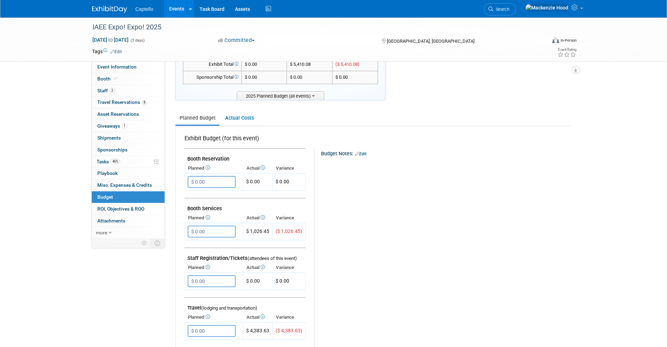
scroll to position [61, 0]
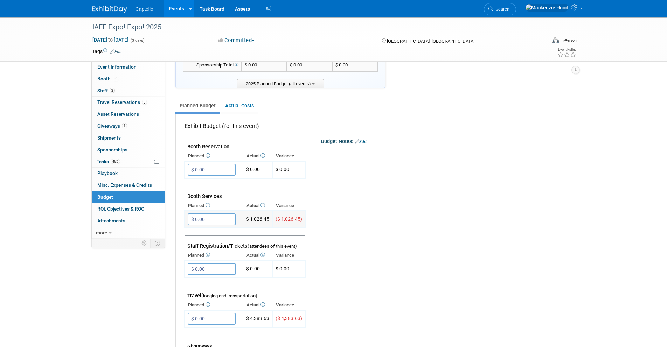
drag, startPoint x: 249, startPoint y: 220, endPoint x: 271, endPoint y: 220, distance: 21.4
click at [271, 220] on td "$ 1,026.45" at bounding box center [257, 219] width 29 height 17
click at [373, 229] on div "Budget Notes: Edit X" at bounding box center [439, 317] width 250 height 363
click at [220, 229] on td at bounding box center [245, 232] width 121 height 8
click at [218, 218] on input "$ 0.00" at bounding box center [212, 220] width 48 height 12
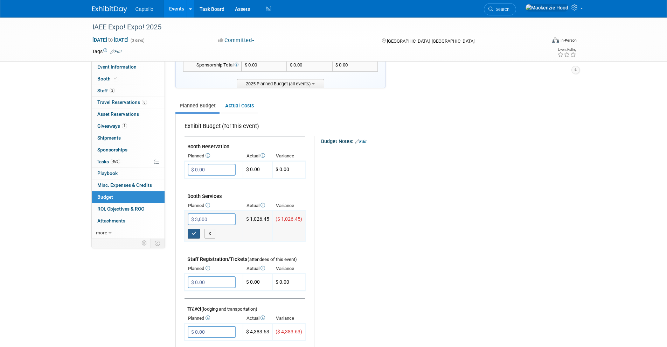
type input "$ 3,000.00"
click at [194, 236] on button "button" at bounding box center [194, 234] width 13 height 10
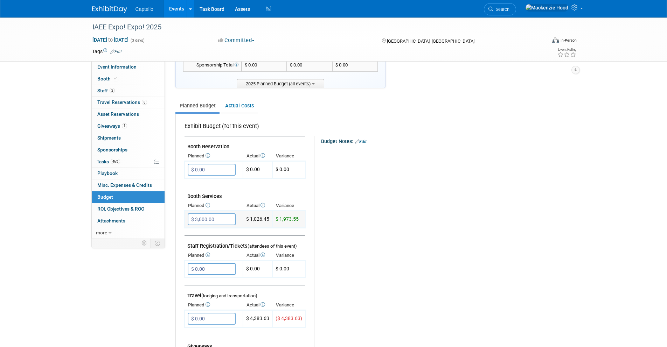
click at [214, 220] on input "$ 3,000.00" at bounding box center [212, 220] width 48 height 12
click at [412, 223] on div "Budget Notes: Edit X" at bounding box center [439, 317] width 250 height 363
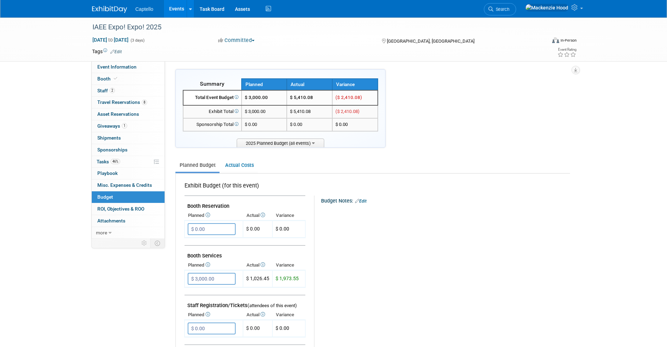
scroll to position [0, 0]
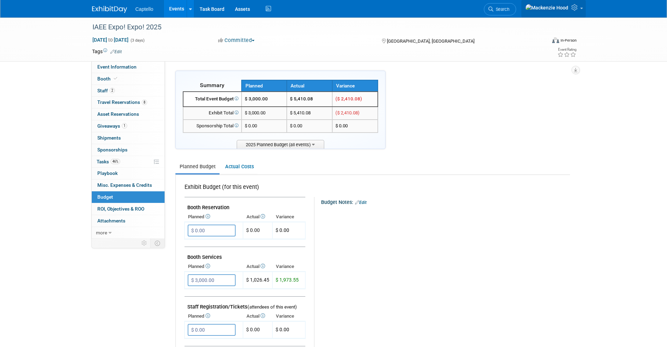
click at [579, 15] on link at bounding box center [553, 9] width 64 height 18
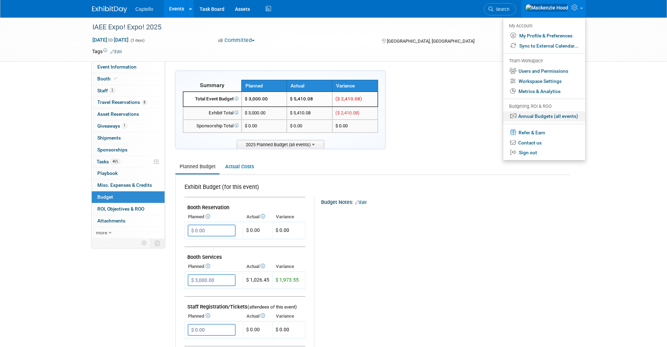
click at [546, 116] on link "Annual Budgets (all events)" at bounding box center [544, 116] width 82 height 10
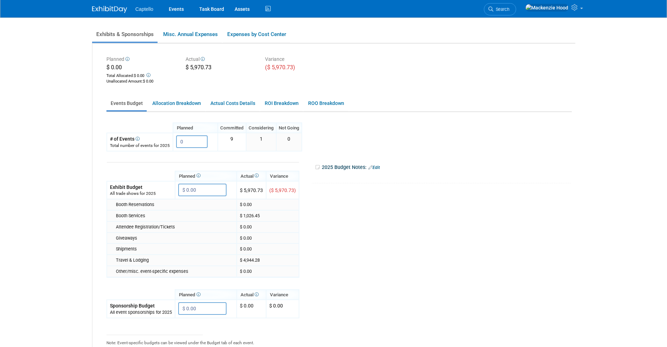
scroll to position [63, 0]
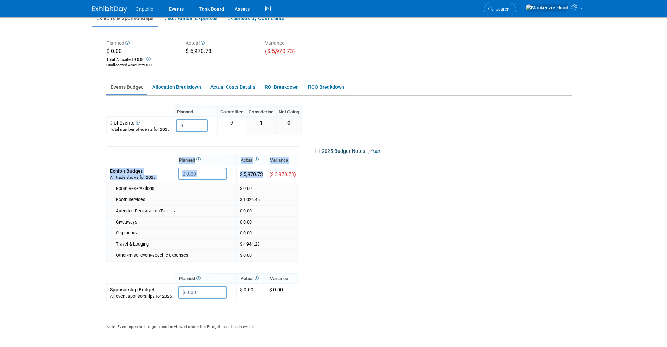
drag, startPoint x: 269, startPoint y: 174, endPoint x: 307, endPoint y: 180, distance: 38.3
click at [307, 180] on tr "Planned Actual X X" at bounding box center [337, 245] width 462 height 219
click at [351, 188] on tr "Planned Actual X X" at bounding box center [337, 245] width 462 height 219
click at [164, 88] on link "Allocation Breakdown" at bounding box center [176, 88] width 57 height 14
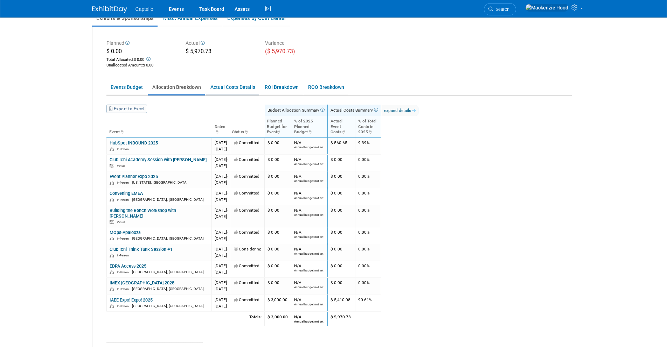
click at [238, 87] on link "Actual Costs Details" at bounding box center [232, 88] width 53 height 14
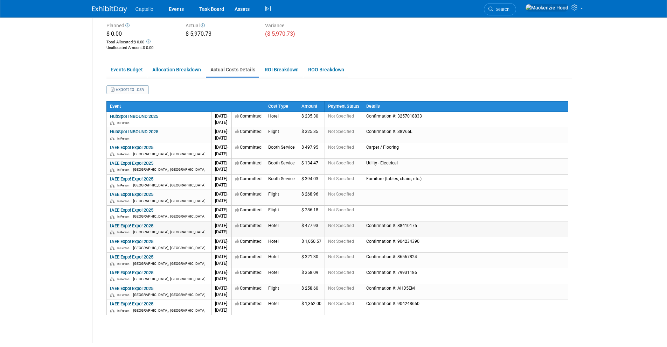
scroll to position [88, 0]
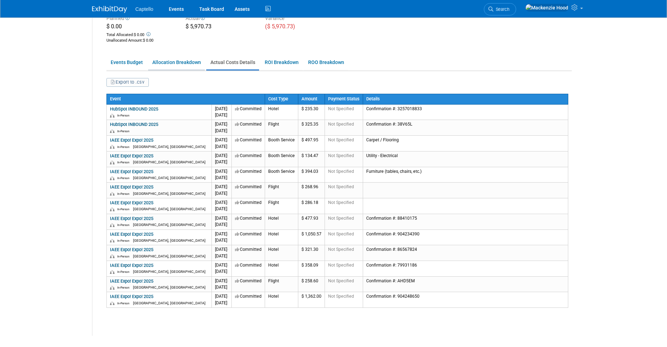
click at [183, 61] on link "Allocation Breakdown" at bounding box center [176, 63] width 57 height 14
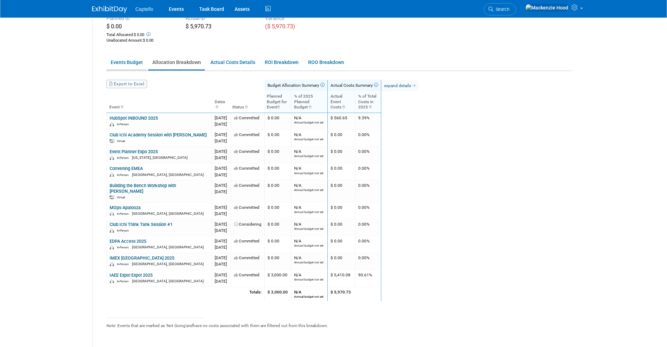
click at [120, 59] on link "Events Budget" at bounding box center [126, 63] width 40 height 14
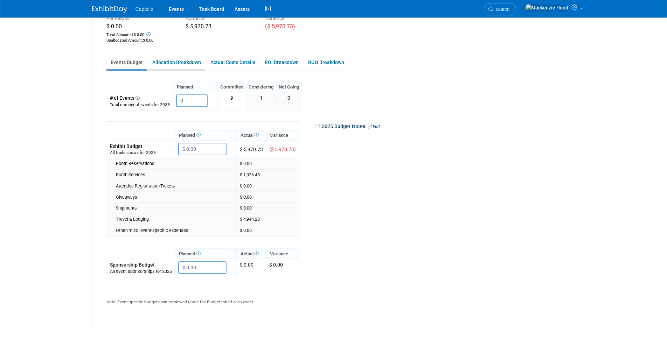
click at [176, 64] on link "Allocation Breakdown" at bounding box center [176, 63] width 57 height 14
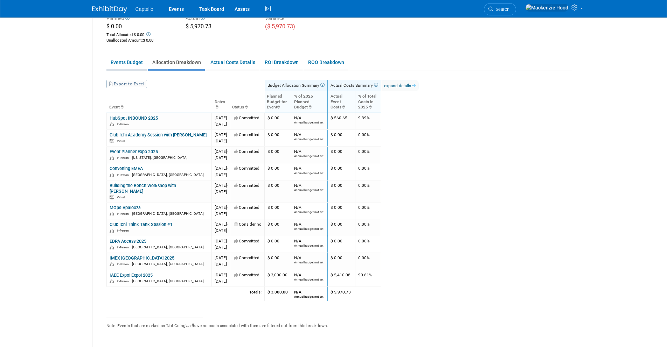
click at [127, 67] on link "Events Budget" at bounding box center [126, 63] width 40 height 14
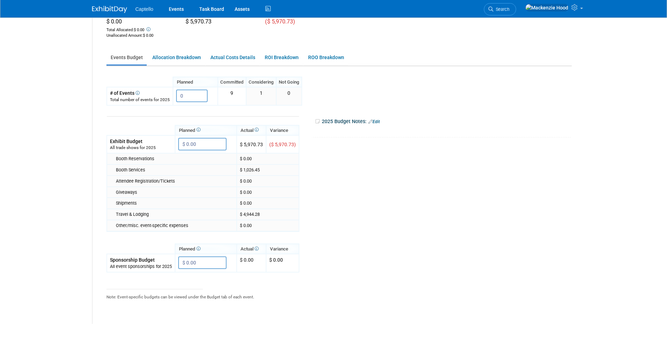
scroll to position [97, 0]
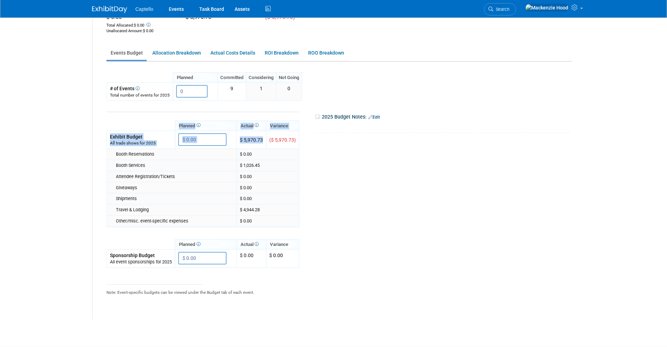
drag, startPoint x: 269, startPoint y: 140, endPoint x: 305, endPoint y: 140, distance: 35.4
click at [305, 140] on tr "Planned Actual X X" at bounding box center [337, 210] width 462 height 219
click at [308, 145] on tr "Planned Actual X X" at bounding box center [337, 210] width 462 height 219
drag, startPoint x: 250, startPoint y: 166, endPoint x: 254, endPoint y: 166, distance: 4.2
click at [254, 166] on td "$ 1,026.45" at bounding box center [268, 165] width 62 height 11
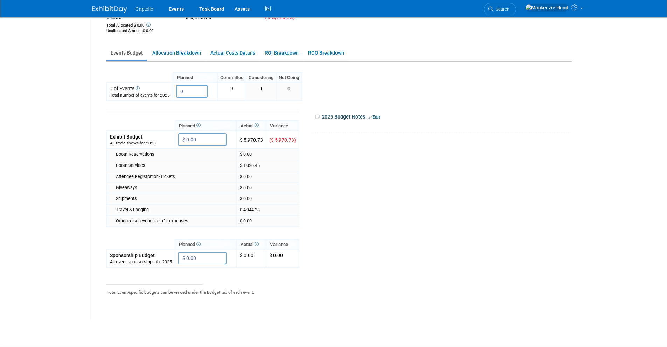
click at [262, 164] on td "$ 1,026.45" at bounding box center [268, 165] width 62 height 11
drag, startPoint x: 289, startPoint y: 165, endPoint x: 266, endPoint y: 165, distance: 22.8
click at [296, 165] on td "$ 1,026.45" at bounding box center [268, 165] width 62 height 11
click at [283, 165] on td "$ 1,026.45" at bounding box center [268, 165] width 62 height 11
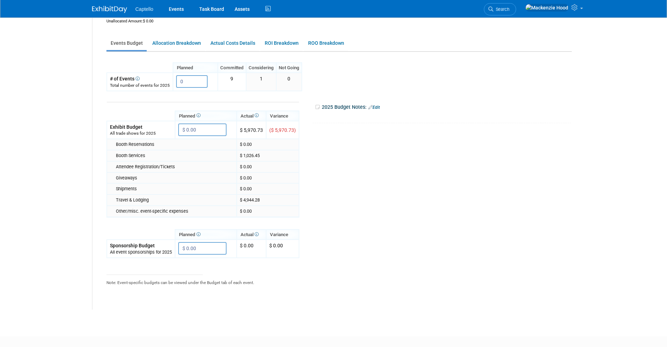
scroll to position [106, 0]
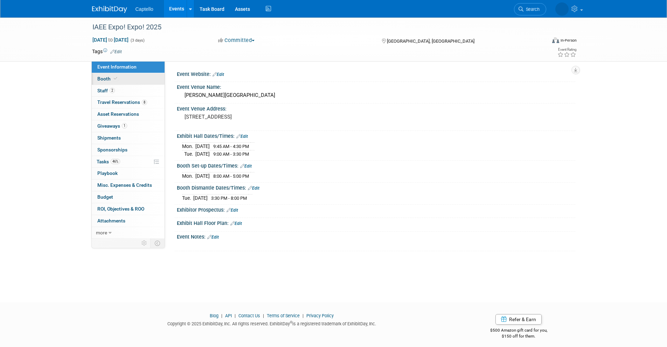
click at [129, 78] on link "Booth" at bounding box center [128, 79] width 73 height 12
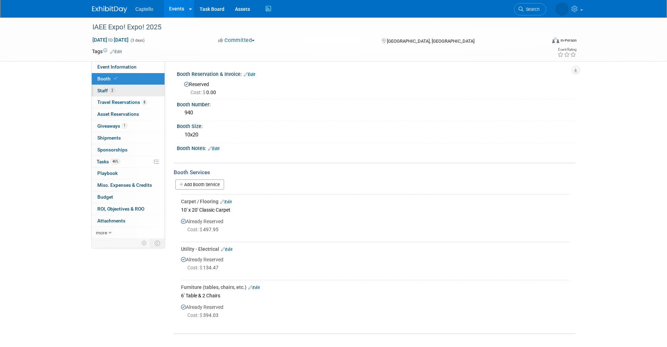
click at [127, 89] on link "2 Staff 2" at bounding box center [128, 91] width 73 height 12
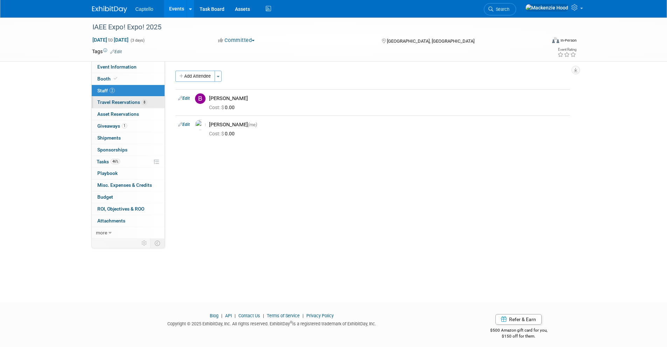
click at [129, 101] on span "Travel Reservations 8" at bounding box center [122, 102] width 50 height 6
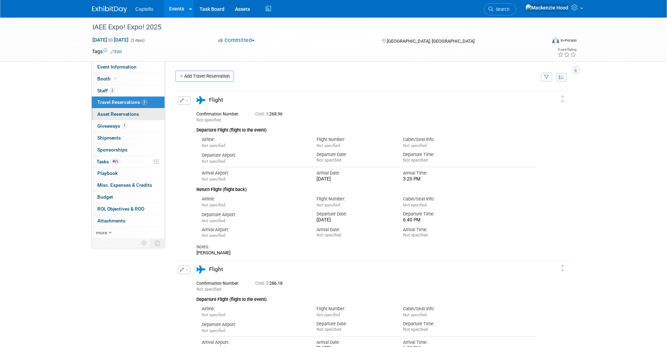
click at [133, 115] on span "Asset Reservations 0" at bounding box center [118, 114] width 42 height 6
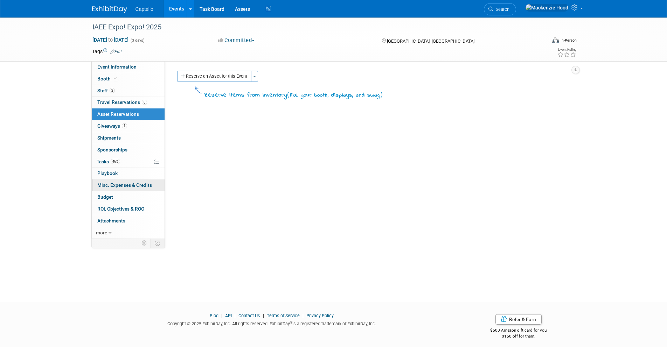
click at [132, 184] on span "Misc. Expenses & Credits 0" at bounding box center [124, 185] width 55 height 6
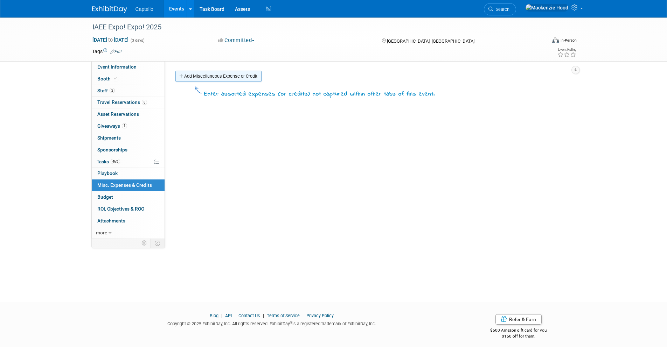
click at [230, 73] on link "Add Miscellaneous Expense or Credit" at bounding box center [218, 76] width 86 height 11
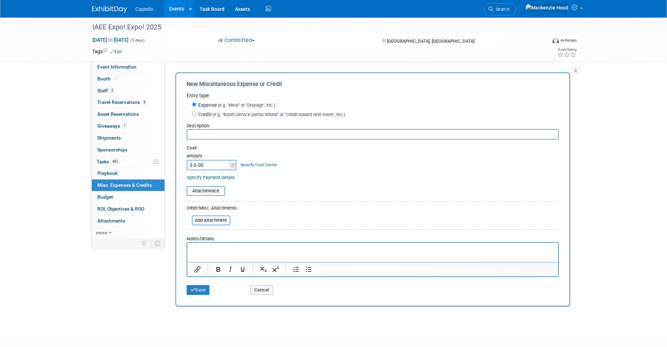
click at [259, 105] on span "(e.g. "Meal" or "Drayage", etc.)" at bounding box center [246, 105] width 58 height 5
click at [196, 105] on input "Expense (e.g. "Meal" or "Drayage", etc.)" at bounding box center [194, 104] width 5 height 5
drag, startPoint x: 259, startPoint y: 105, endPoint x: 247, endPoint y: 104, distance: 11.6
click at [247, 104] on span "(e.g. "Meal" or "Drayage", etc.)" at bounding box center [246, 105] width 58 height 5
click at [196, 104] on input "Expense (e.g. "Meal" or "Drayage", etc.)" at bounding box center [194, 104] width 5 height 5
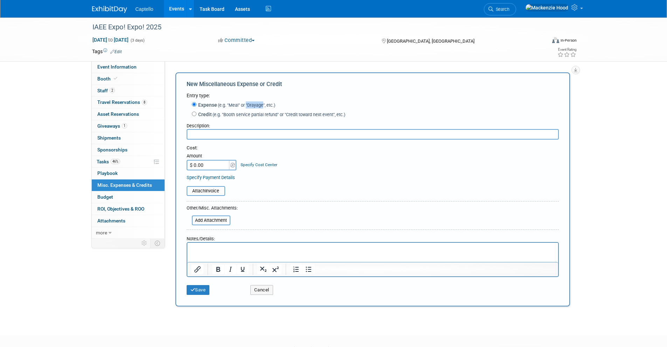
click at [254, 107] on span "(e.g. "Meal" or "Drayage", etc.)" at bounding box center [246, 105] width 58 height 5
click at [196, 107] on input "Expense (e.g. "Meal" or "Drayage", etc.)" at bounding box center [194, 104] width 5 height 5
drag, startPoint x: 265, startPoint y: 104, endPoint x: 248, endPoint y: 111, distance: 18.5
click at [248, 111] on div "Expense (e.g. "Meal" or "Drayage", etc.) Credit (e.g. "Booth service partial re…" at bounding box center [373, 109] width 372 height 21
click at [256, 104] on span "(e.g. "Meal" or "Drayage", etc.)" at bounding box center [246, 105] width 58 height 5
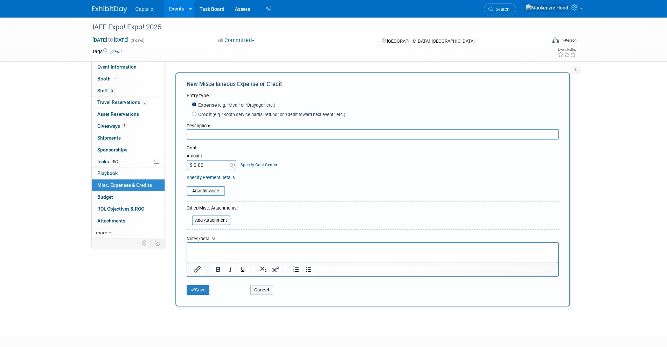
click at [196, 104] on input "Expense (e.g. "Meal" or "Drayage", etc.)" at bounding box center [194, 104] width 5 height 5
drag, startPoint x: 237, startPoint y: 106, endPoint x: 218, endPoint y: 104, distance: 19.0
click at [217, 104] on span "(e.g. "Meal" or "Drayage", etc.)" at bounding box center [246, 105] width 58 height 5
click at [236, 106] on span "(e.g. "Meal" or "Drayage", etc.)" at bounding box center [246, 105] width 58 height 5
click at [196, 106] on input "Expense (e.g. "Meal" or "Drayage", etc.)" at bounding box center [194, 104] width 5 height 5
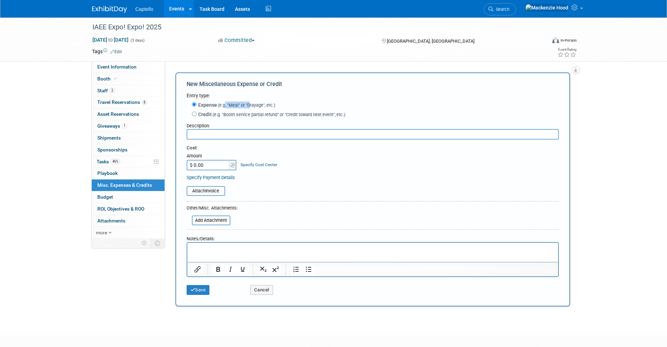
drag, startPoint x: 251, startPoint y: 105, endPoint x: 226, endPoint y: 105, distance: 25.2
click at [226, 105] on span "(e.g. "Meal" or "Drayage", etc.)" at bounding box center [246, 105] width 58 height 5
click at [289, 112] on span "(e.g. "Booth service partial refund" or "Credit toward next event", etc.)" at bounding box center [278, 114] width 133 height 5
click at [196, 112] on input "Credit (e.g. "Booth service partial refund" or "Credit toward next event", etc.)" at bounding box center [194, 114] width 5 height 5
radio input "true"
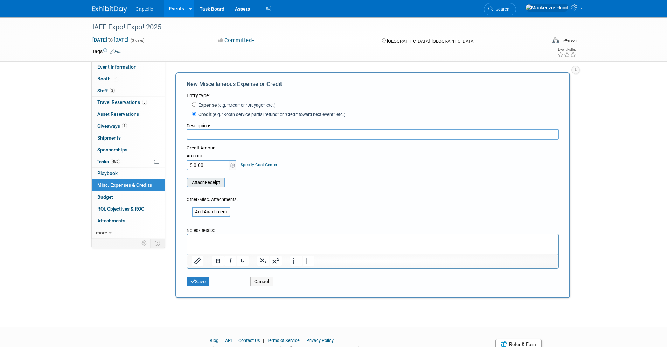
click at [221, 183] on input "file" at bounding box center [182, 183] width 83 height 8
click at [205, 184] on input "file" at bounding box center [182, 183] width 83 height 8
click at [264, 283] on button "Cancel" at bounding box center [261, 282] width 23 height 10
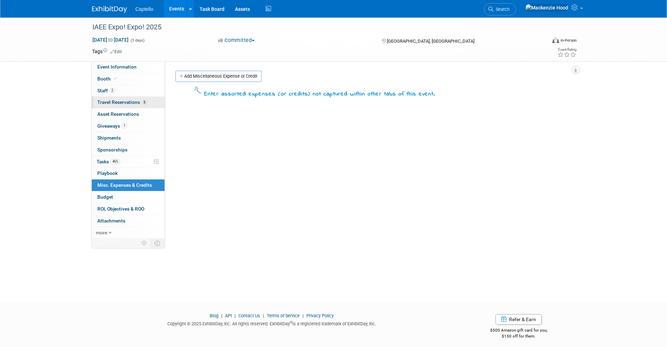
click at [117, 105] on link "8 Travel Reservations 8" at bounding box center [128, 103] width 73 height 12
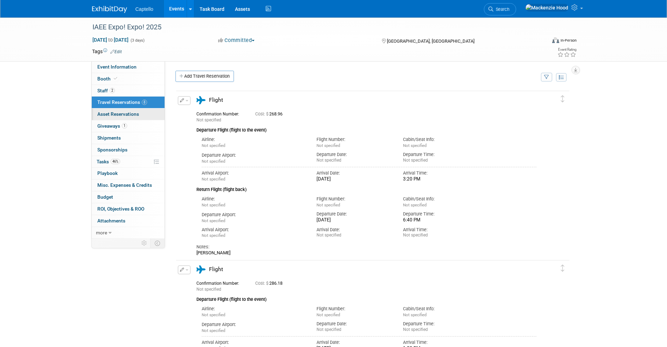
click at [130, 116] on span "Asset Reservations 0" at bounding box center [118, 114] width 42 height 6
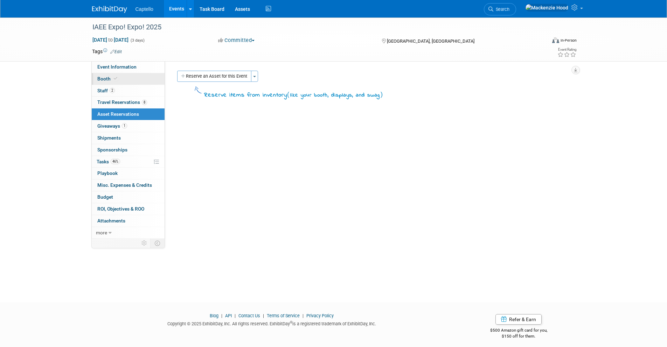
click at [123, 80] on link "Booth" at bounding box center [128, 79] width 73 height 12
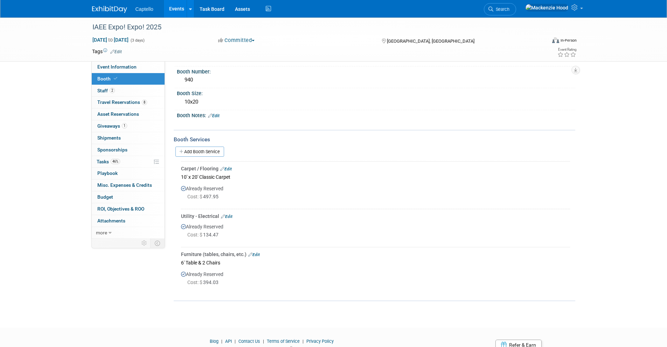
scroll to position [63, 0]
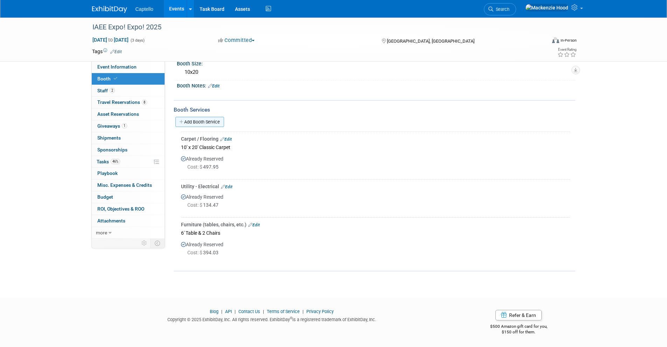
click at [218, 125] on link "Add Booth Service" at bounding box center [199, 122] width 49 height 10
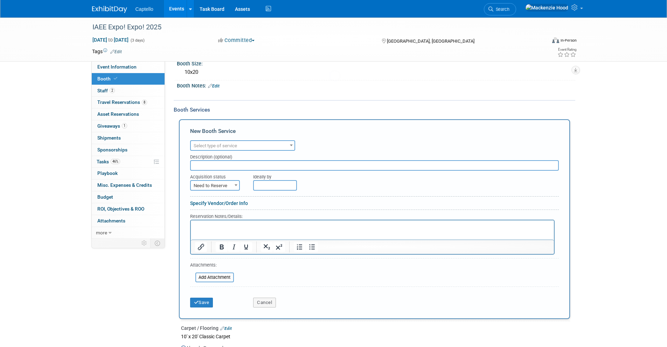
scroll to position [0, 0]
click at [245, 148] on span "Select type of service" at bounding box center [243, 146] width 104 height 10
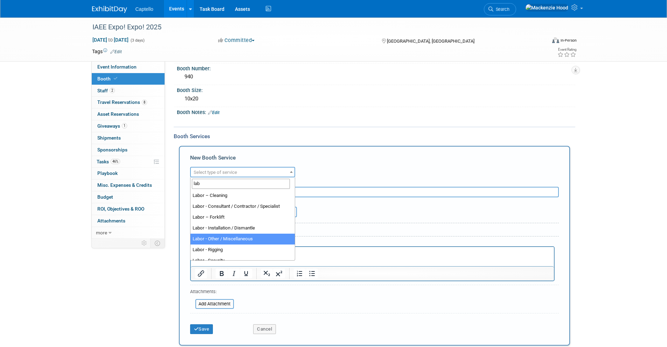
type input "labo"
click at [354, 229] on div "Specify Vendor/Order Info" at bounding box center [374, 230] width 369 height 7
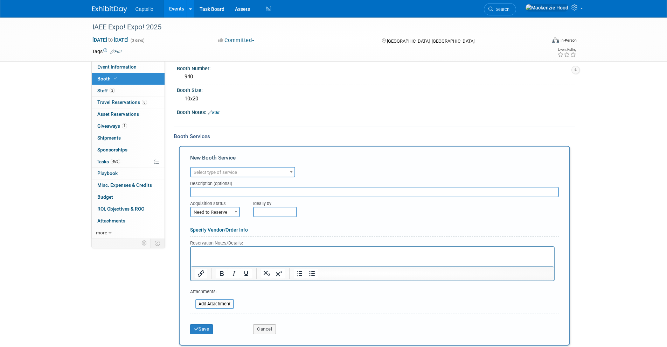
click at [223, 171] on span "Select type of service" at bounding box center [215, 172] width 43 height 5
click at [363, 158] on div "New Booth Service" at bounding box center [374, 159] width 369 height 11
click at [229, 212] on span "Need to Reserve" at bounding box center [215, 213] width 48 height 10
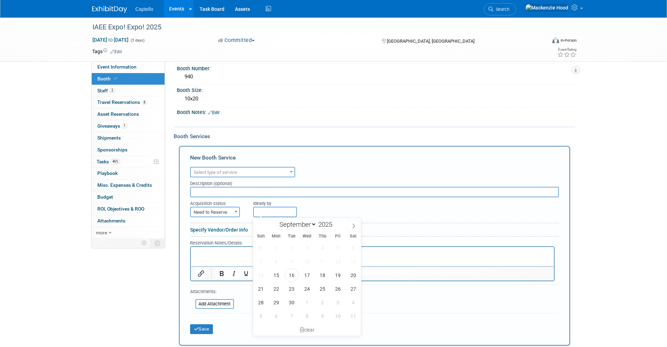
click at [264, 213] on input "text" at bounding box center [275, 212] width 44 height 11
click at [325, 287] on span "25" at bounding box center [323, 289] width 14 height 14
type input "Sep 25, 2025"
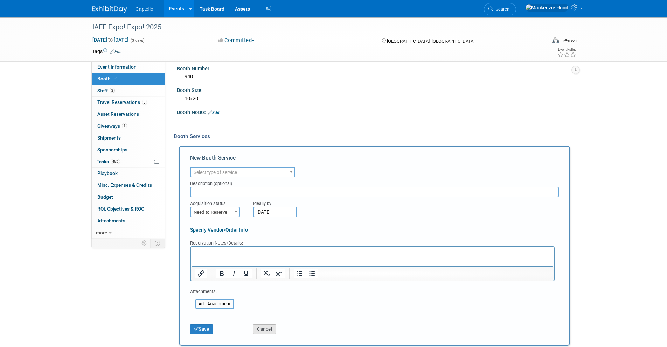
click at [261, 327] on button "Cancel" at bounding box center [264, 330] width 23 height 10
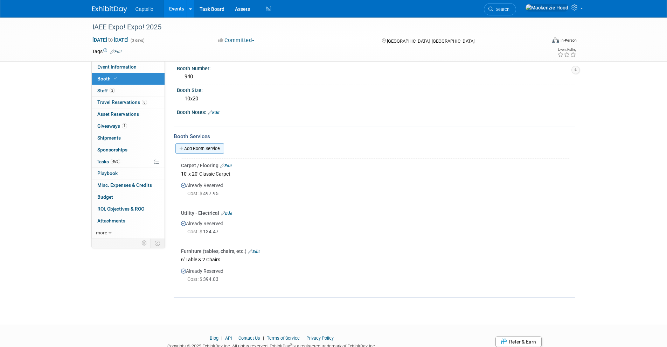
click at [183, 147] on icon at bounding box center [181, 148] width 5 height 5
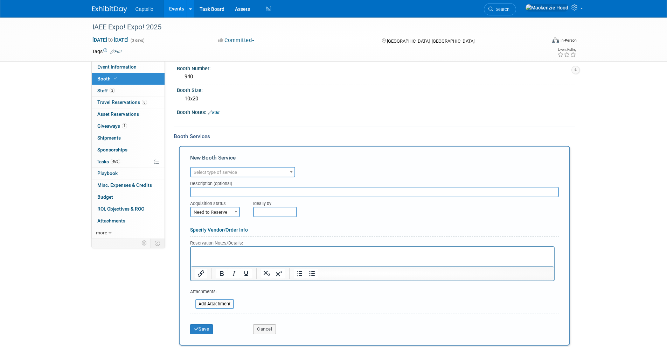
click at [221, 212] on span "Need to Reserve" at bounding box center [215, 213] width 48 height 10
drag, startPoint x: 215, startPoint y: 218, endPoint x: 224, endPoint y: 219, distance: 8.4
click at [267, 213] on input "text" at bounding box center [275, 212] width 44 height 11
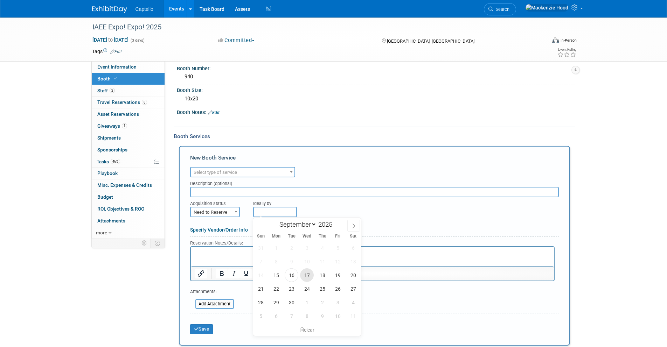
click at [305, 277] on span "17" at bounding box center [307, 276] width 14 height 14
type input "Sep 17, 2025"
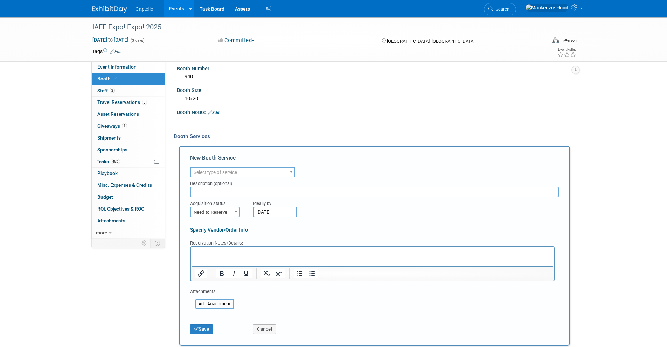
click at [220, 194] on input "text" at bounding box center [374, 192] width 369 height 11
type input "Venue"
click at [194, 329] on icon "submit" at bounding box center [196, 329] width 5 height 5
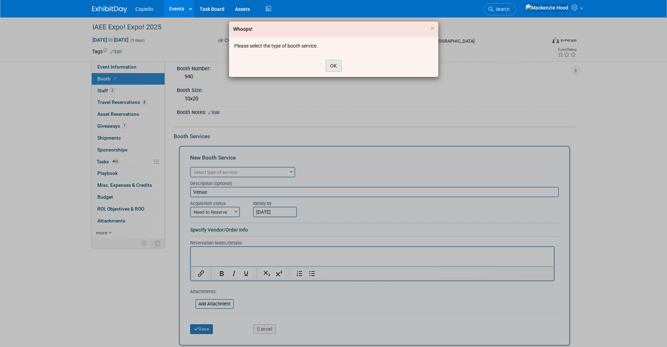
click at [332, 66] on button "OK" at bounding box center [334, 66] width 16 height 12
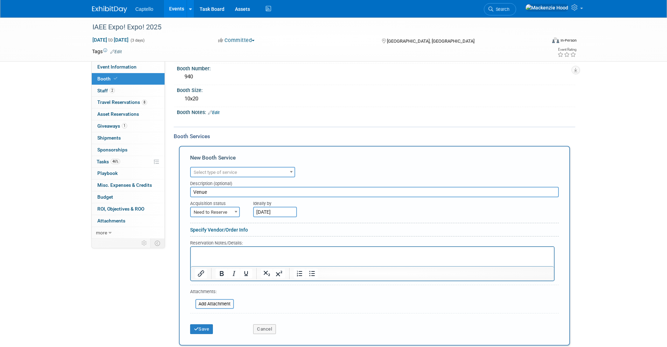
click at [227, 173] on span "Select type of service" at bounding box center [215, 172] width 43 height 5
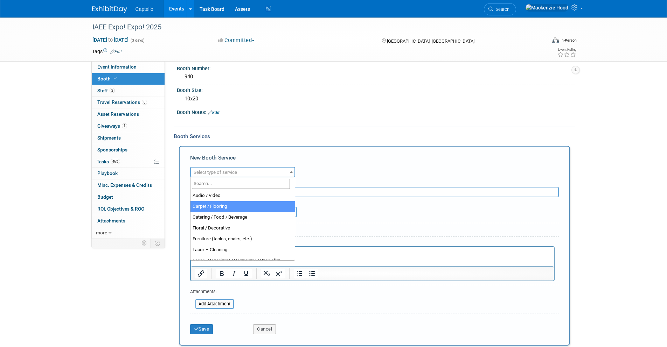
select select "4"
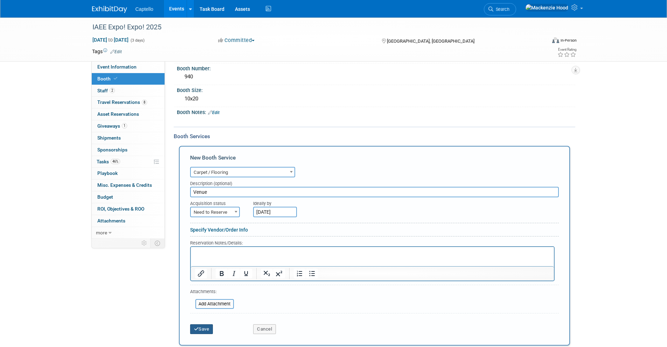
click at [205, 332] on button "Save" at bounding box center [201, 330] width 23 height 10
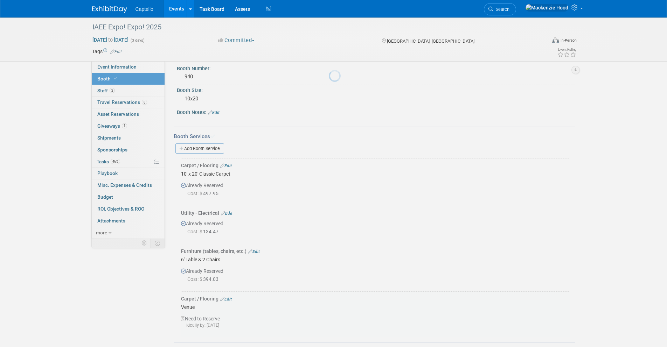
scroll to position [108, 0]
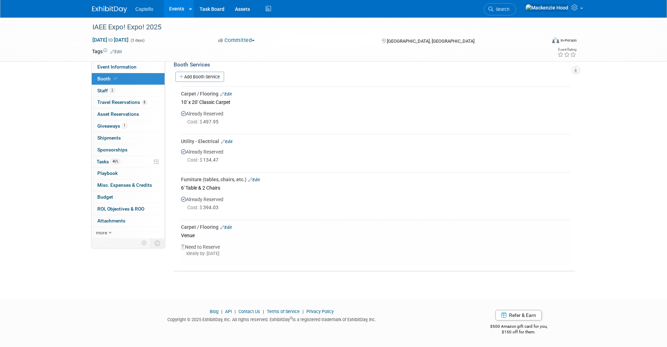
click at [180, 246] on div "Carpet / Flooring Edit 10' x 20' Classic Carpet Already Reserved Cost: $ 497.95…" at bounding box center [374, 176] width 391 height 179
click at [185, 244] on div "Need to Reserve Ideally by: Wed. Sep 17, 2025" at bounding box center [375, 251] width 389 height 22
click at [229, 227] on link "Edit" at bounding box center [226, 227] width 12 height 5
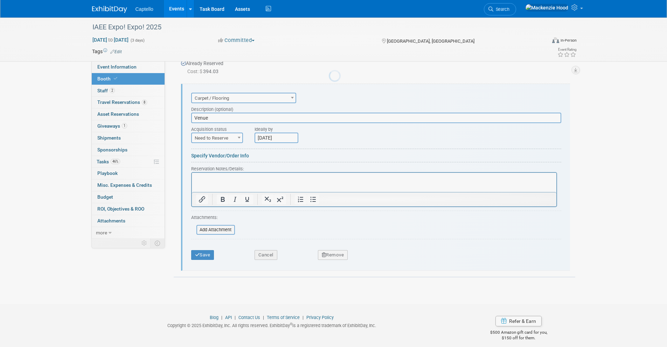
scroll to position [0, 0]
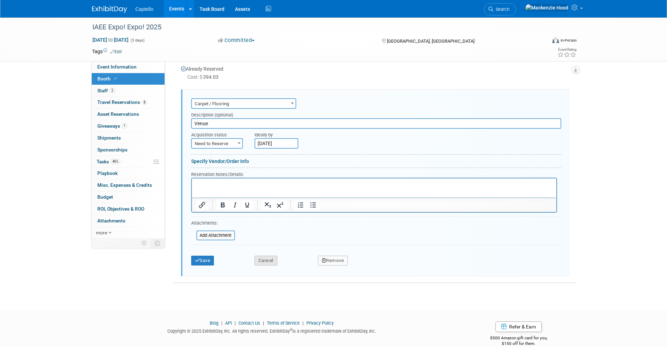
click at [261, 262] on button "Cancel" at bounding box center [266, 261] width 23 height 10
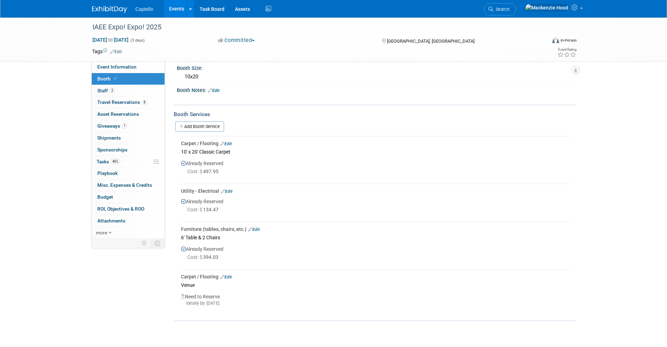
scroll to position [46, 0]
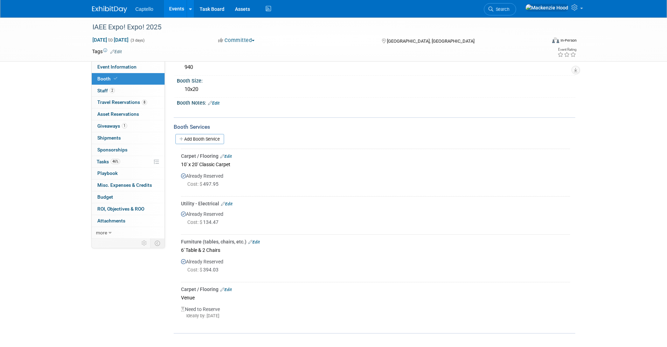
click at [230, 289] on link "Edit" at bounding box center [226, 290] width 12 height 5
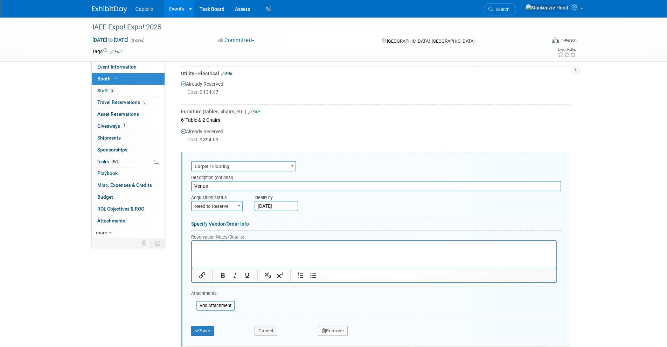
scroll to position [248, 0]
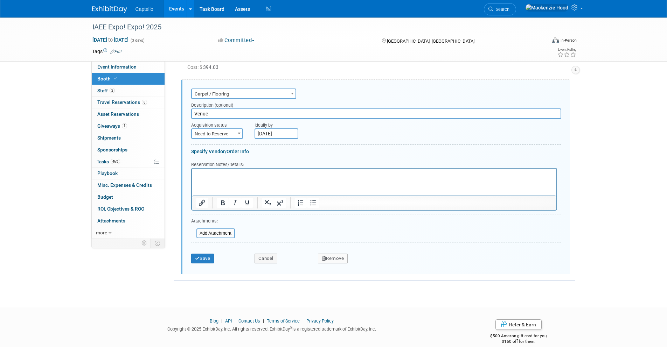
click at [329, 255] on button "Remove" at bounding box center [333, 259] width 30 height 10
click at [365, 265] on icon at bounding box center [367, 265] width 4 height 4
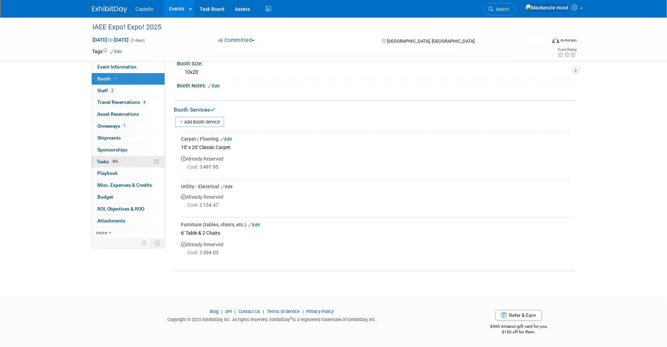
click at [120, 164] on span "Tasks 46%" at bounding box center [108, 162] width 23 height 6
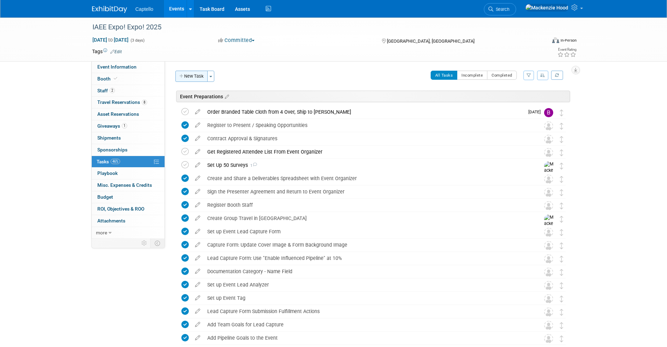
click at [189, 72] on button "New Task" at bounding box center [191, 76] width 32 height 11
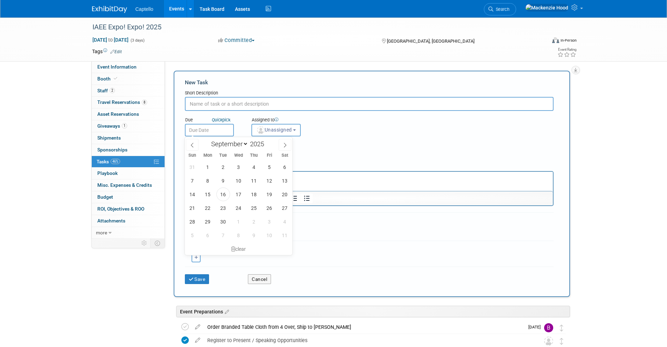
click at [226, 132] on input "text" at bounding box center [209, 130] width 49 height 13
click at [238, 195] on span "17" at bounding box center [239, 195] width 14 height 14
type input "Sep 17, 2025"
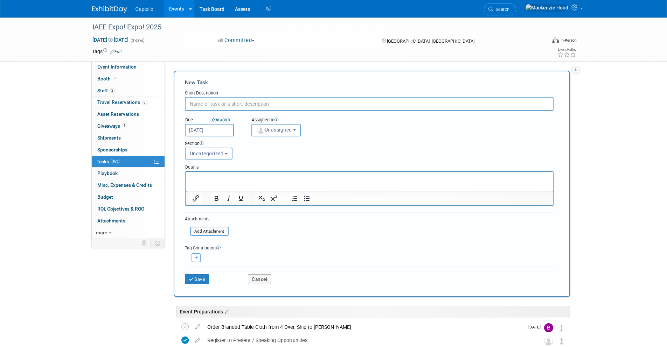
click at [258, 108] on input "text" at bounding box center [369, 104] width 369 height 14
type input "P"
click at [275, 135] on button "Unassigned" at bounding box center [276, 130] width 50 height 13
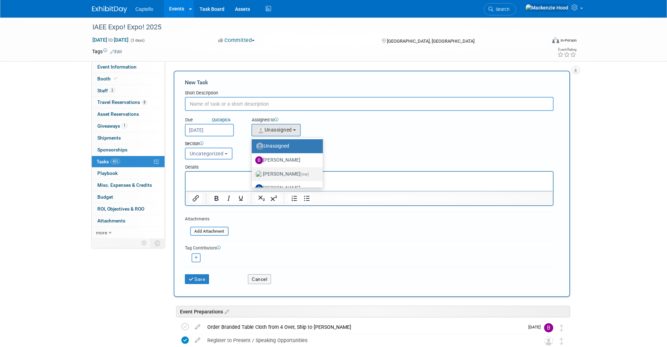
click at [290, 171] on label "Mackenzie Hood (me)" at bounding box center [285, 174] width 61 height 11
click at [253, 171] on input "Mackenzie Hood (me)" at bounding box center [250, 173] width 5 height 5
select select "09504ed2-55fe-4fab-ae44-643f087ac216"
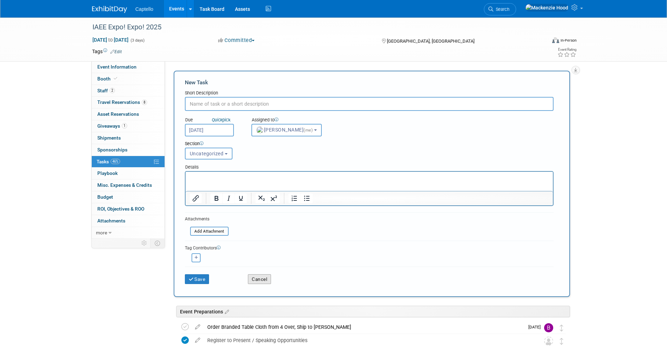
click at [264, 277] on button "Cancel" at bounding box center [259, 280] width 23 height 10
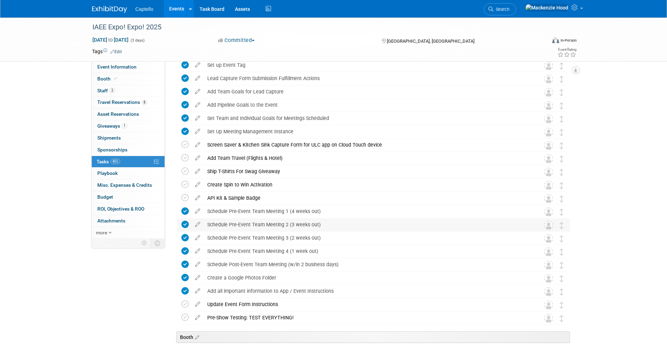
scroll to position [241, 0]
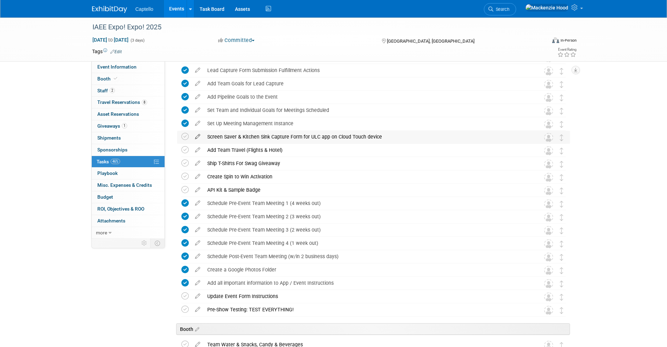
click at [194, 134] on icon at bounding box center [198, 135] width 12 height 9
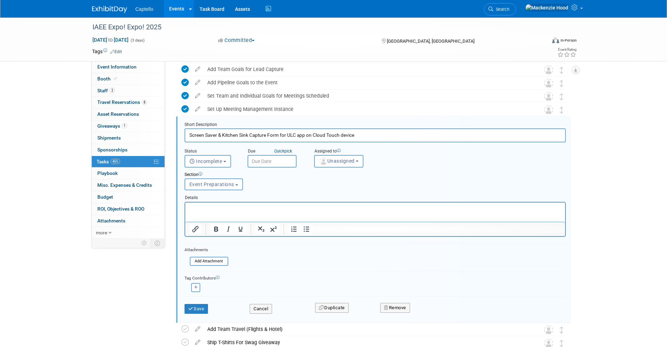
scroll to position [0, 0]
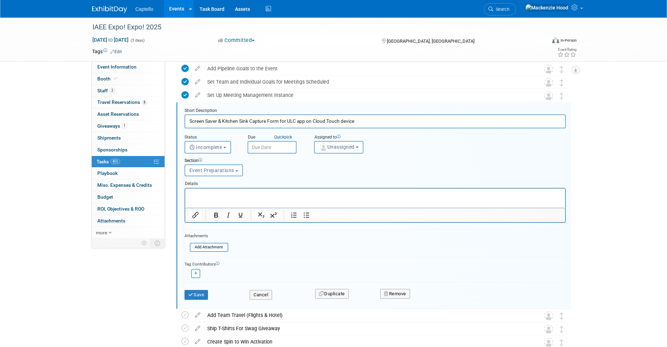
click at [213, 191] on p "Rich Text Area. Press ALT-0 for help." at bounding box center [375, 194] width 372 height 7
click at [221, 198] on html at bounding box center [375, 192] width 380 height 9
click at [218, 173] on span "Event Preparations" at bounding box center [211, 171] width 45 height 6
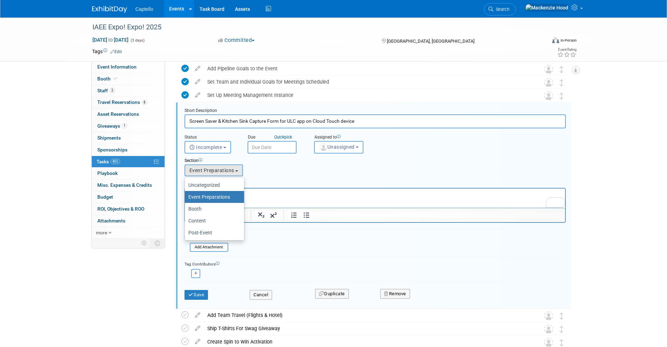
click at [290, 172] on div "Section Uncategorized Event Preparations Booth Content Post-Event Event Prepara…" at bounding box center [358, 166] width 359 height 24
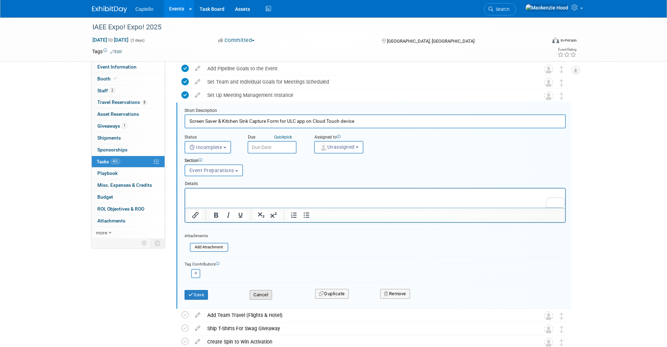
click at [265, 297] on button "Cancel" at bounding box center [261, 295] width 22 height 10
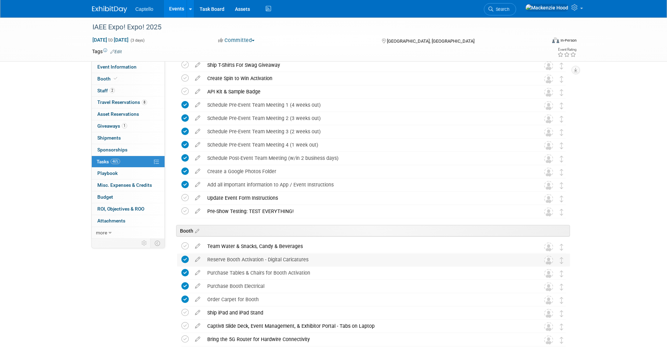
scroll to position [348, 0]
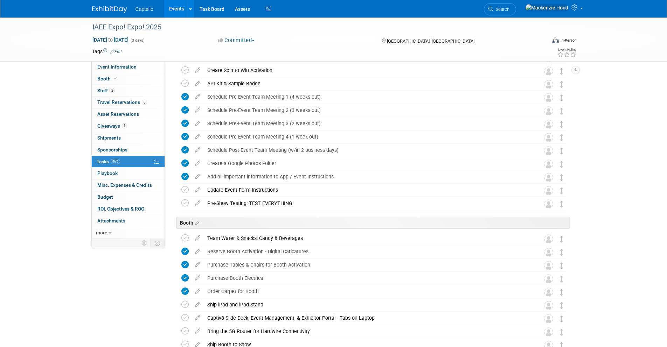
drag, startPoint x: 175, startPoint y: 219, endPoint x: 550, endPoint y: 219, distance: 374.4
click at [542, 217] on div "Booth" at bounding box center [372, 221] width 396 height 21
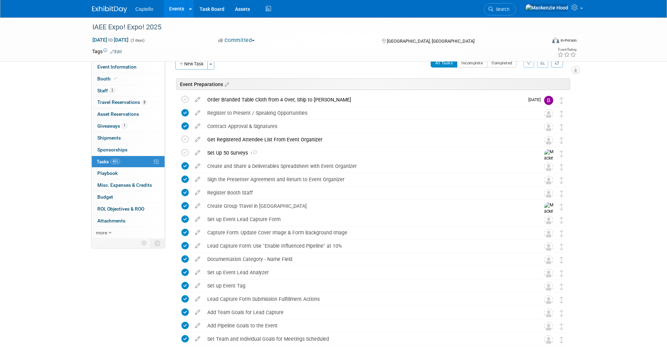
scroll to position [0, 0]
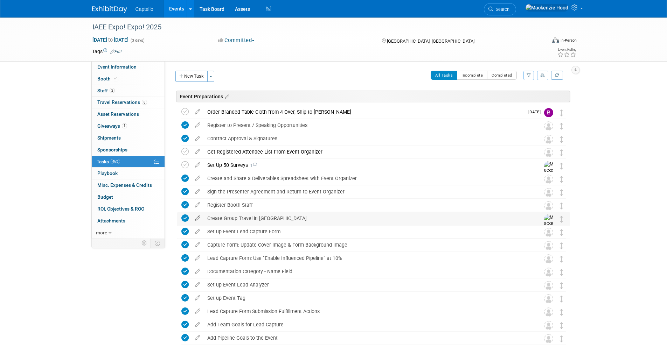
click at [199, 216] on icon at bounding box center [198, 217] width 12 height 9
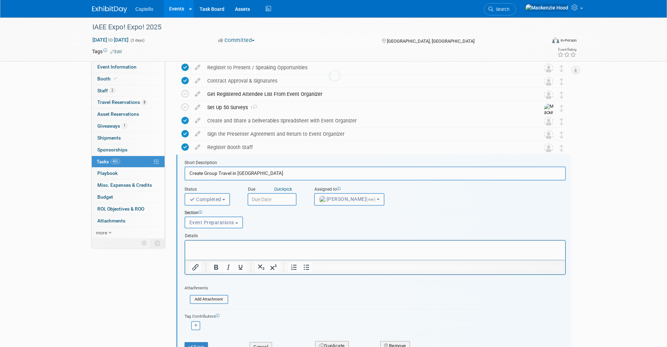
scroll to position [110, 0]
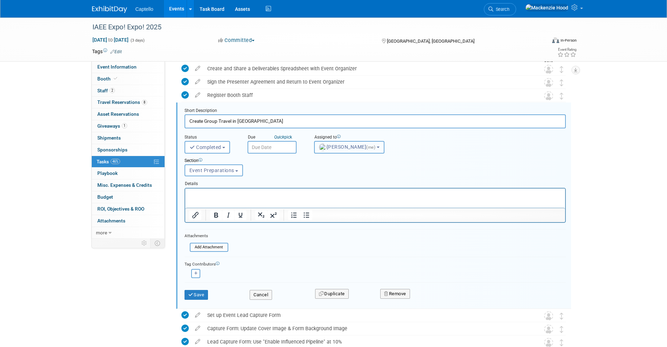
click at [338, 146] on span "Mackenzie Hood (me)" at bounding box center [348, 147] width 58 height 6
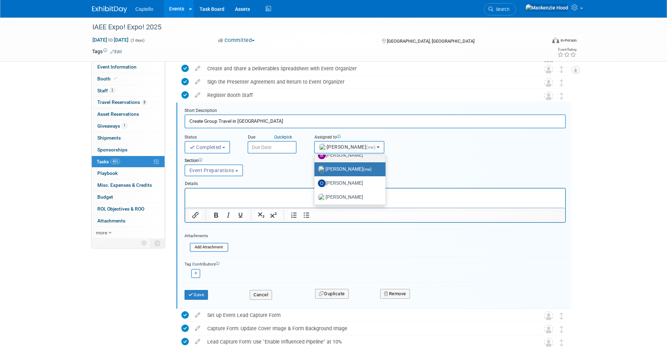
scroll to position [23, 0]
click at [263, 296] on button "Cancel" at bounding box center [261, 295] width 22 height 10
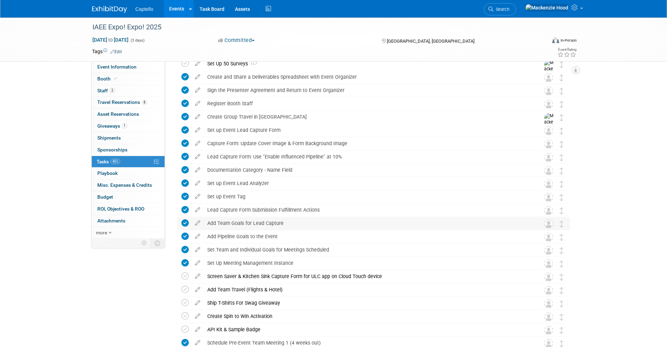
scroll to position [102, 0]
click at [576, 13] on link at bounding box center [553, 9] width 64 height 18
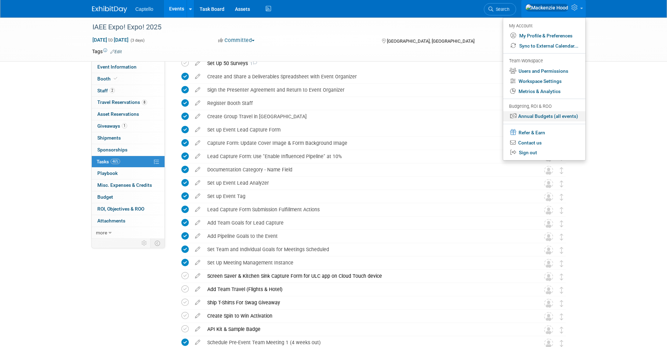
click at [541, 116] on link "Annual Budgets (all events)" at bounding box center [544, 116] width 82 height 10
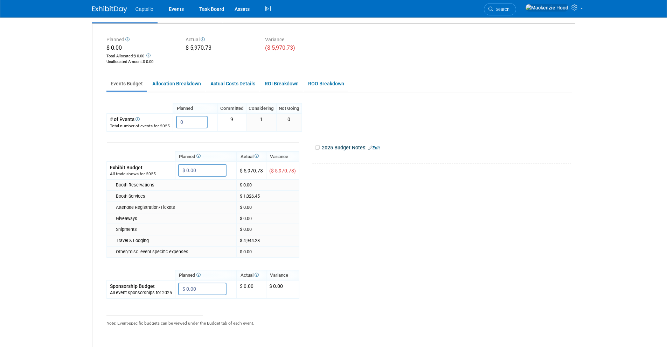
scroll to position [68, 0]
click at [206, 46] on div "$ 5,970.73" at bounding box center [220, 47] width 69 height 9
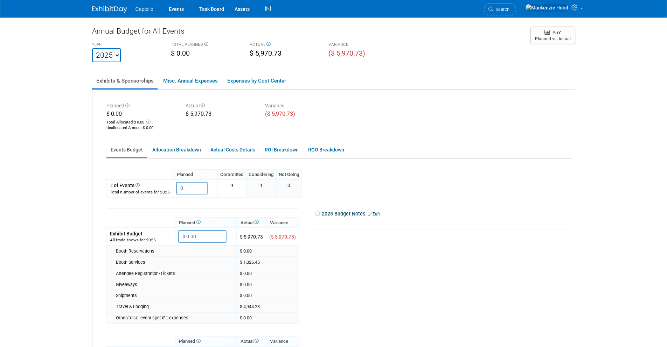
scroll to position [0, 0]
click at [197, 81] on link "Misc. Annual Expenses" at bounding box center [190, 81] width 63 height 15
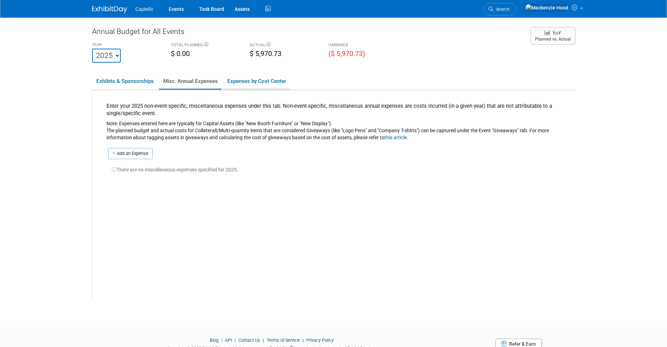
click at [261, 86] on link "Expenses by Cost Center" at bounding box center [256, 81] width 67 height 15
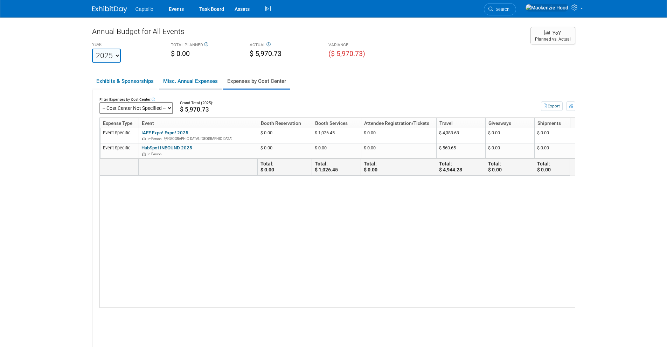
click at [199, 84] on link "Misc. Annual Expenses" at bounding box center [190, 81] width 63 height 15
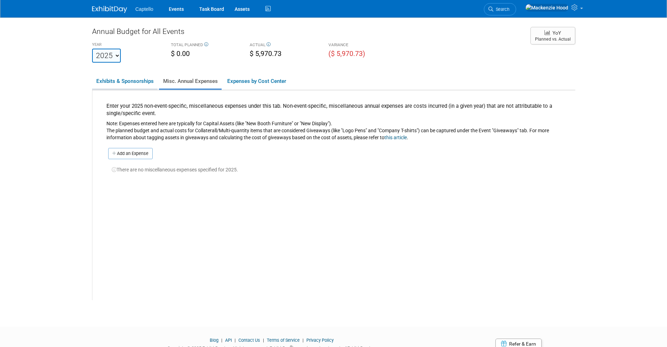
click at [146, 84] on link "Exhibits & Sponsorships" at bounding box center [124, 81] width 65 height 15
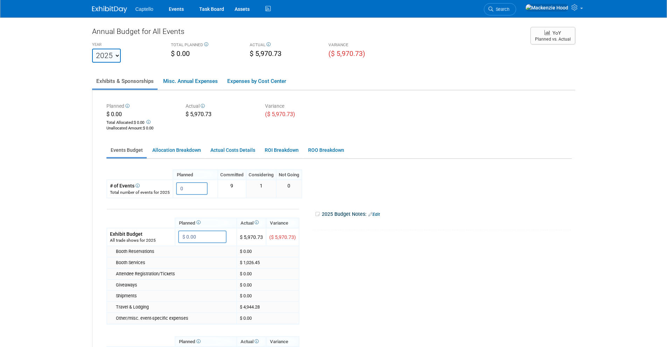
click at [116, 13] on img at bounding box center [109, 9] width 35 height 7
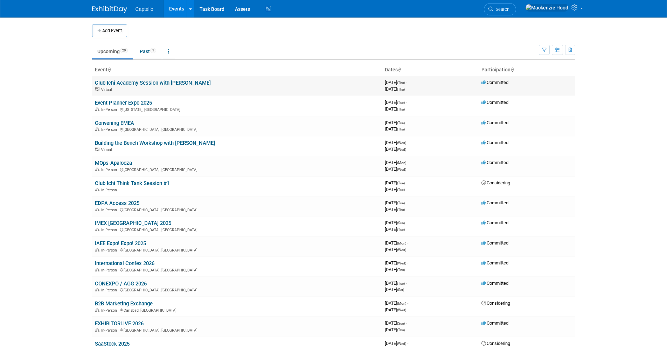
click at [187, 79] on td "Club Ichi Academy Session with [PERSON_NAME] Virtual" at bounding box center [237, 86] width 290 height 20
click at [187, 84] on link "Club Ichi Academy Session with [PERSON_NAME]" at bounding box center [153, 83] width 116 height 6
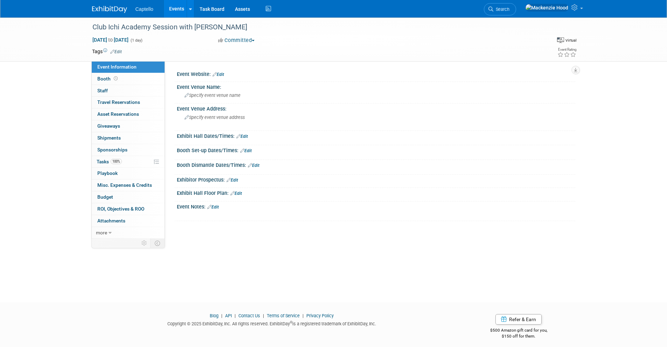
click at [243, 38] on button "Committed" at bounding box center [237, 40] width 42 height 7
click at [393, 47] on div "Tags Edit" at bounding box center [293, 51] width 402 height 9
click at [107, 11] on img at bounding box center [109, 9] width 35 height 7
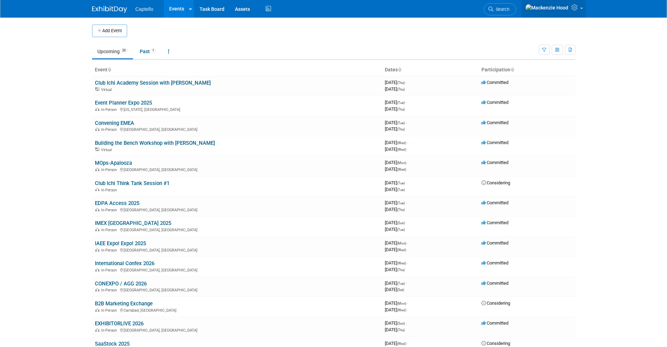
click at [580, 9] on span at bounding box center [581, 8] width 3 height 1
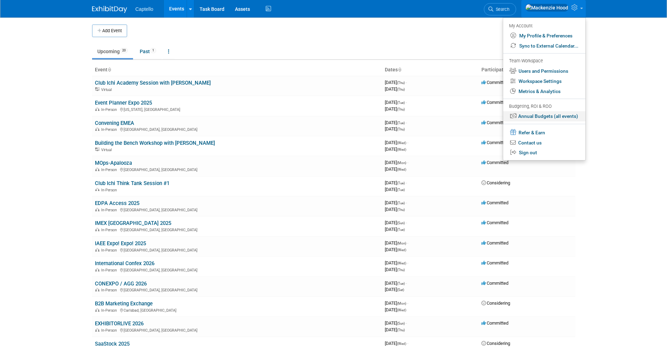
click at [545, 117] on link "Annual Budgets (all events)" at bounding box center [544, 116] width 82 height 10
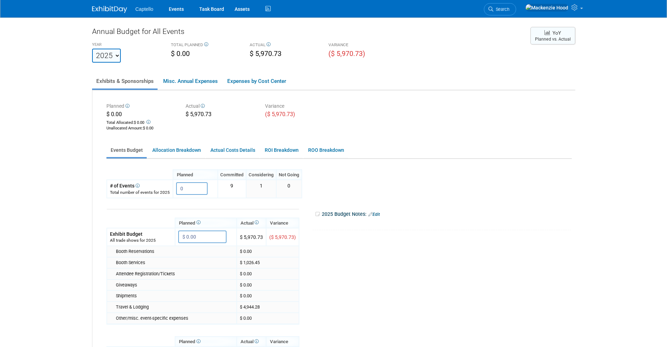
click at [565, 40] on button "YoY Planned vs. Actual" at bounding box center [553, 36] width 45 height 18
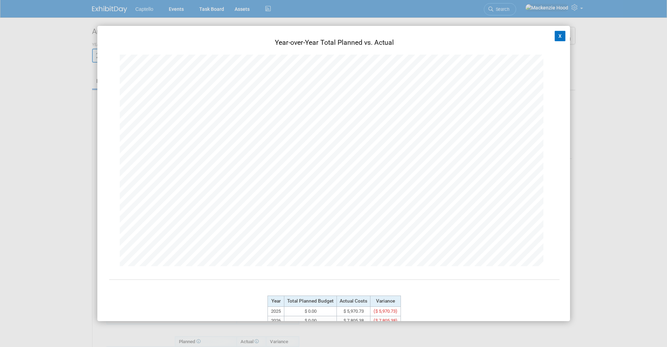
click at [557, 36] on button "X" at bounding box center [560, 36] width 11 height 11
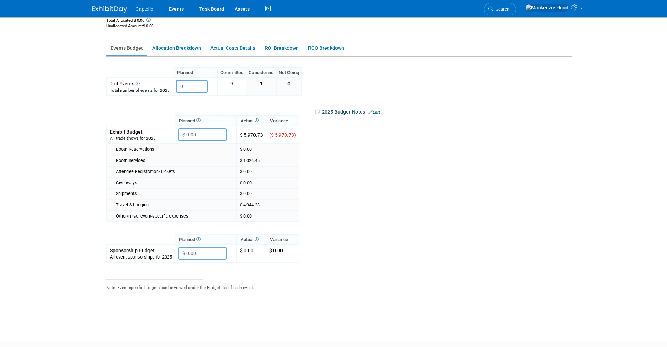
scroll to position [102, 0]
click at [173, 53] on link "Allocation Breakdown" at bounding box center [176, 49] width 57 height 14
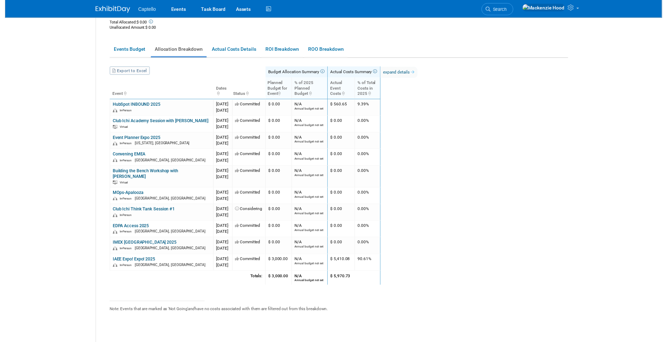
scroll to position [76, 0]
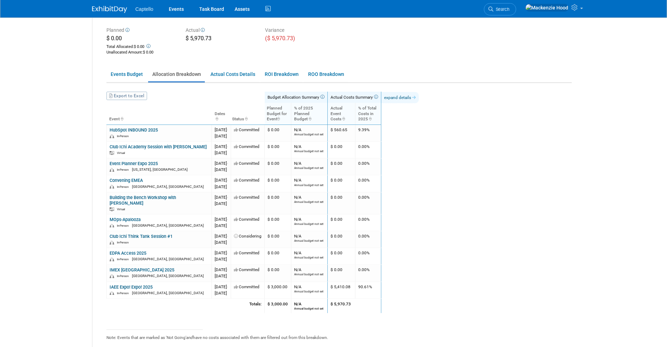
click at [419, 94] on link "expand details" at bounding box center [399, 97] width 37 height 11
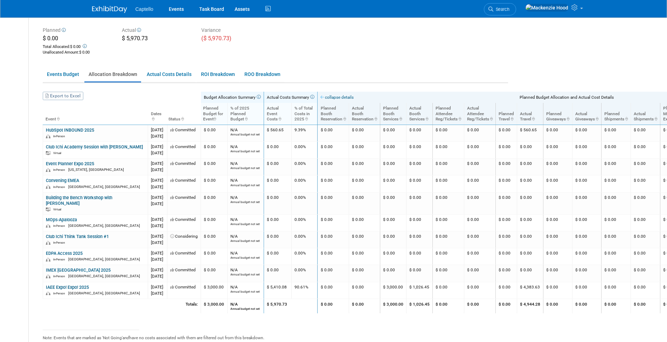
scroll to position [76, 66]
click at [352, 95] on link "collapse details" at bounding box center [334, 97] width 33 height 5
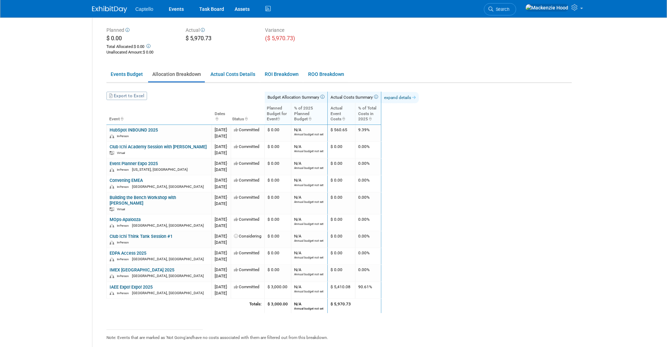
click at [419, 99] on link "expand details" at bounding box center [399, 97] width 37 height 11
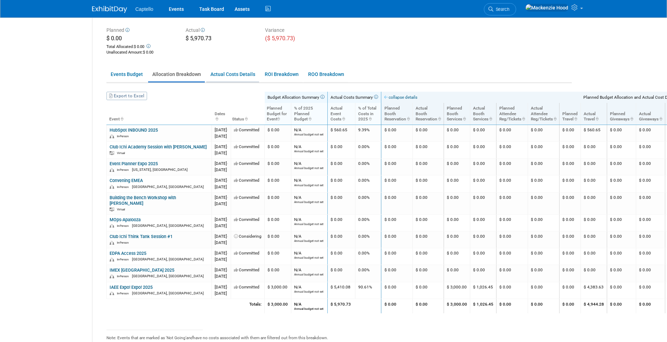
click at [237, 70] on link "Actual Costs Details" at bounding box center [232, 75] width 53 height 14
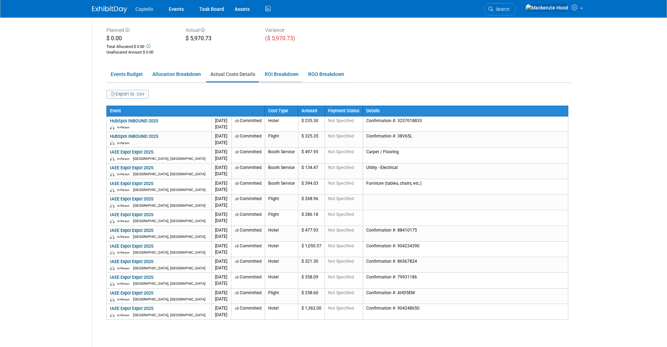
click at [269, 76] on link "ROI Breakdown" at bounding box center [282, 75] width 42 height 14
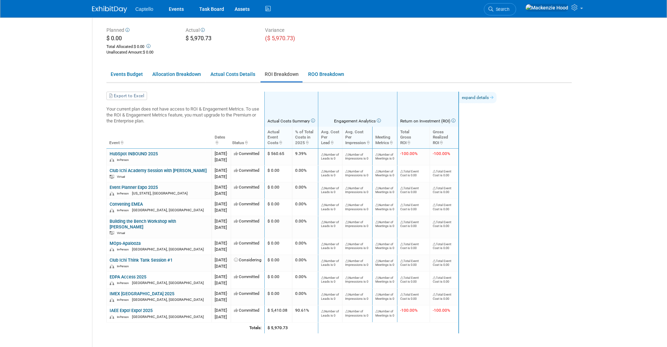
click at [497, 99] on link "expand details" at bounding box center [477, 97] width 37 height 11
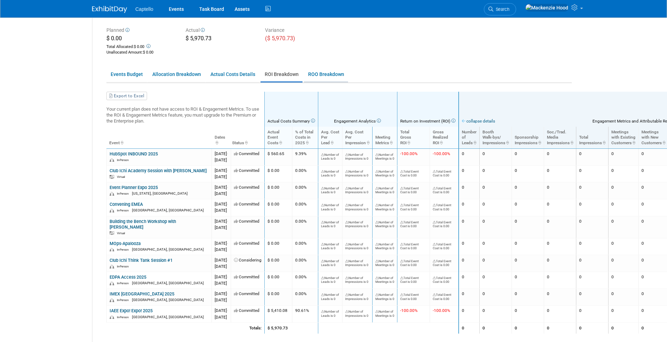
click at [307, 71] on link "ROO Breakdown" at bounding box center [326, 75] width 44 height 14
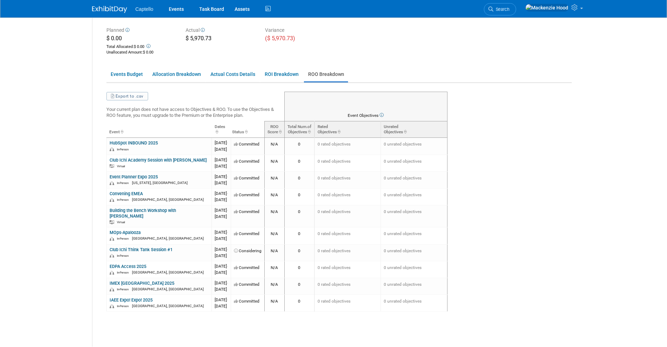
click at [327, 76] on link "ROO Breakdown" at bounding box center [326, 75] width 44 height 14
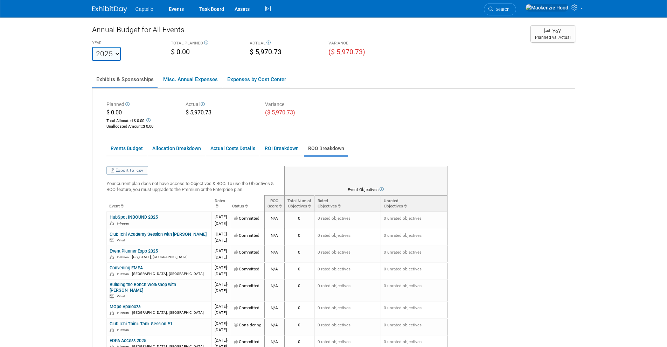
scroll to position [0, 0]
